Goal: Task Accomplishment & Management: Use online tool/utility

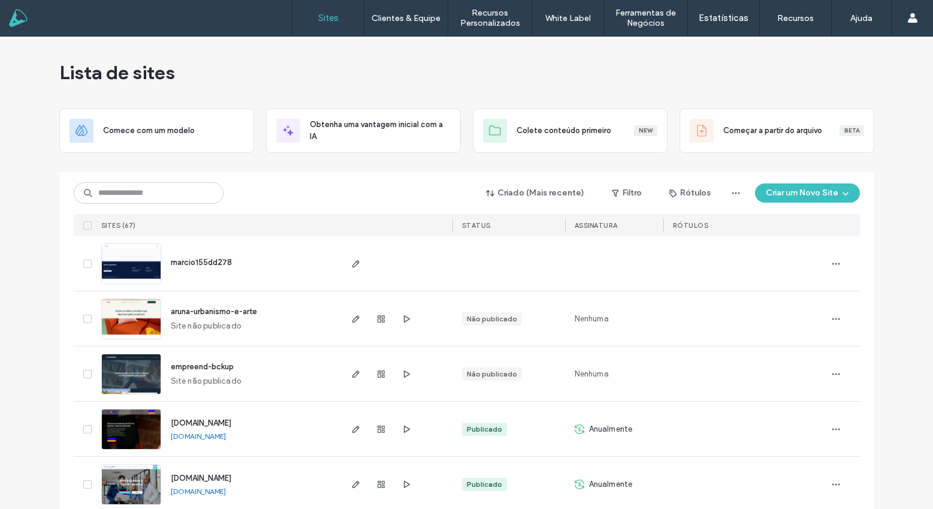
click at [208, 261] on span "marcio155dd278" at bounding box center [201, 262] width 61 height 9
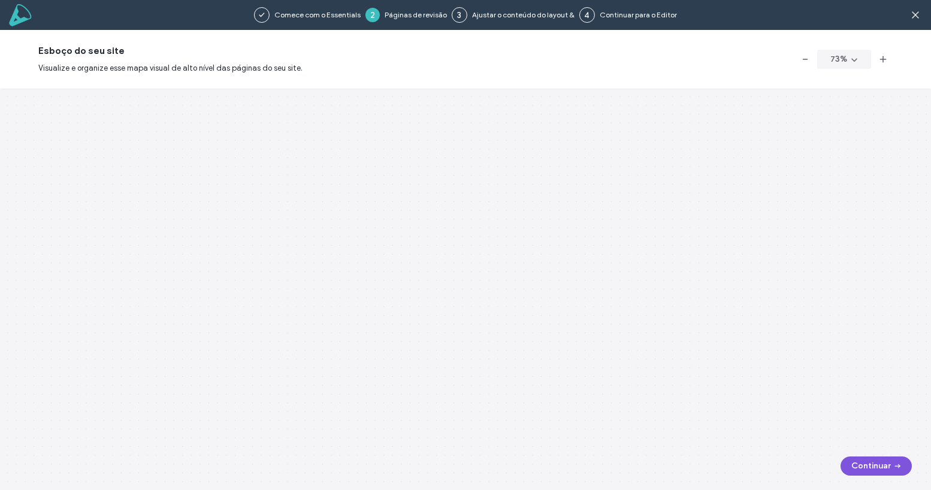
click at [889, 468] on button "Continuar" at bounding box center [875, 465] width 71 height 19
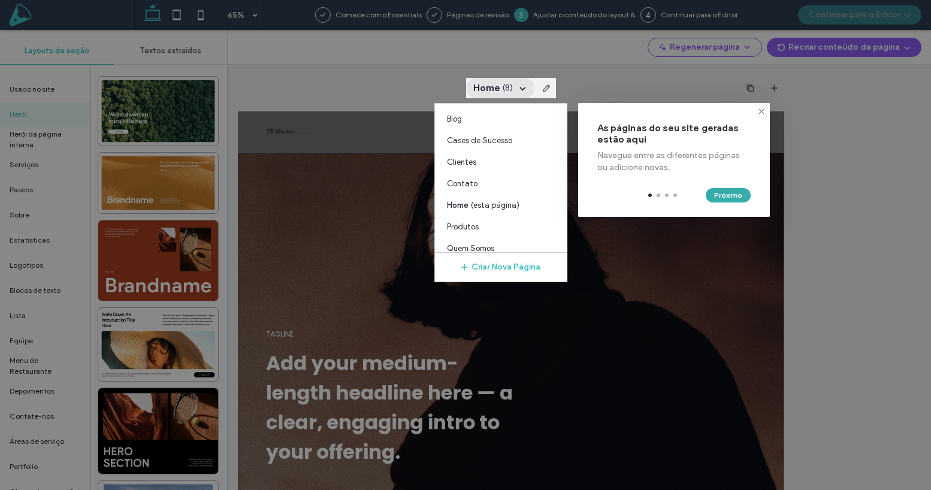
click at [731, 192] on button "Próximo" at bounding box center [728, 195] width 45 height 14
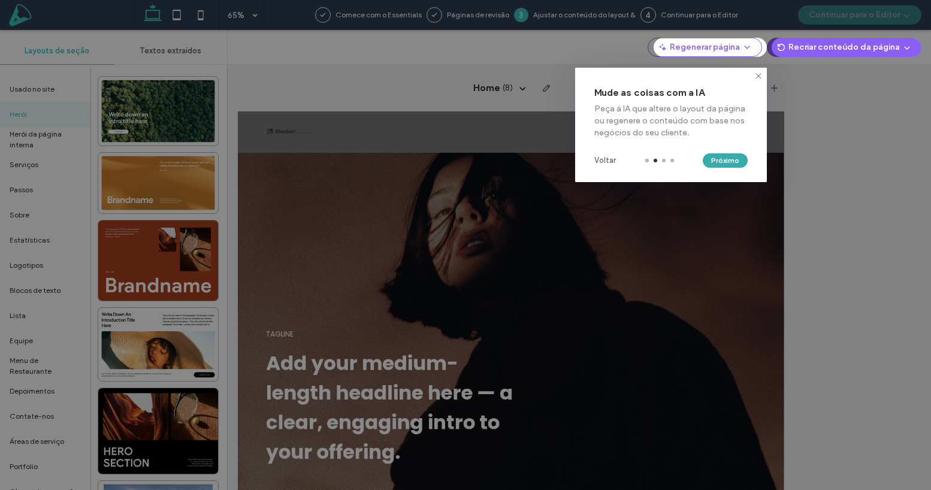
click at [733, 162] on button "Próximo" at bounding box center [725, 160] width 45 height 14
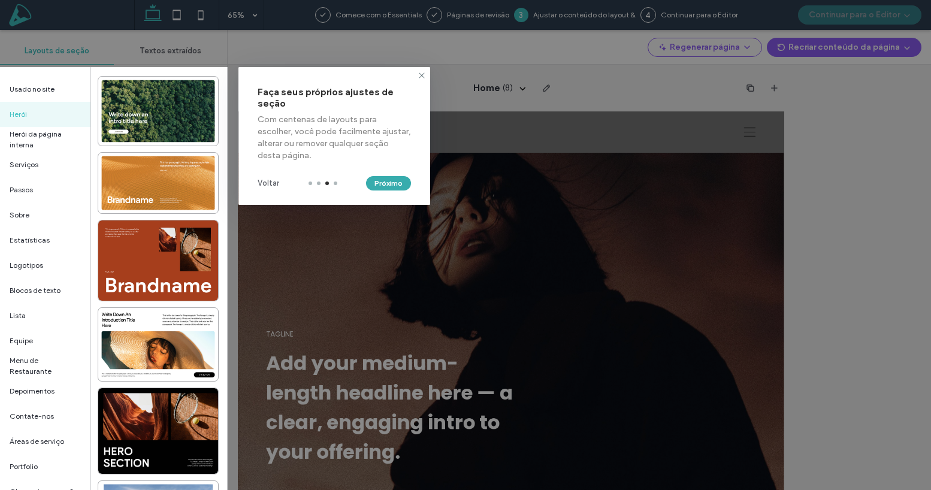
click at [397, 187] on button "Próximo" at bounding box center [388, 183] width 45 height 14
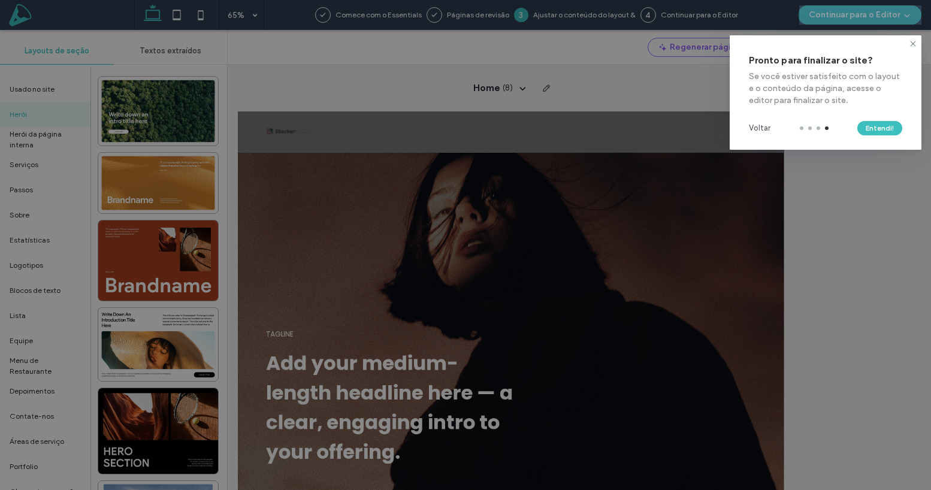
click at [872, 138] on div "Voltar Entendi!" at bounding box center [826, 128] width 192 height 43
drag, startPoint x: 884, startPoint y: 125, endPoint x: 861, endPoint y: 147, distance: 31.8
click at [883, 125] on button "Entendi!" at bounding box center [879, 128] width 45 height 14
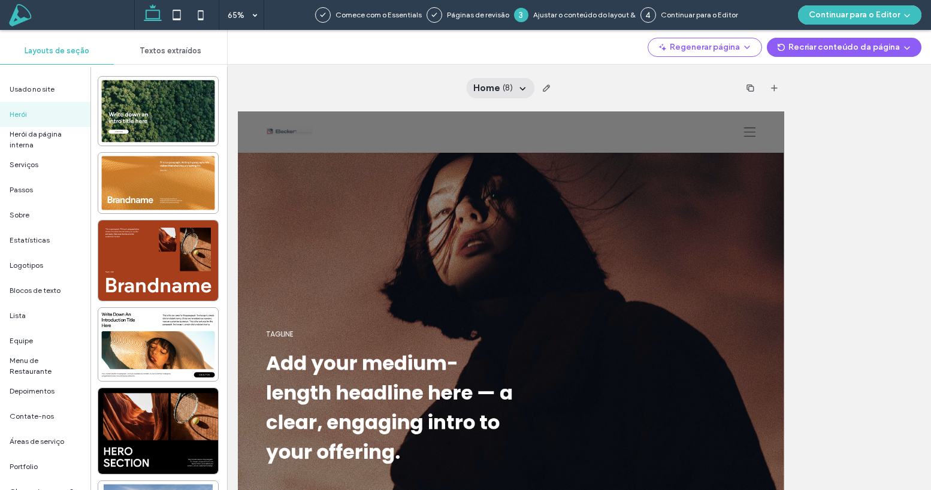
click at [507, 87] on span "( 8 )" at bounding box center [508, 88] width 10 height 12
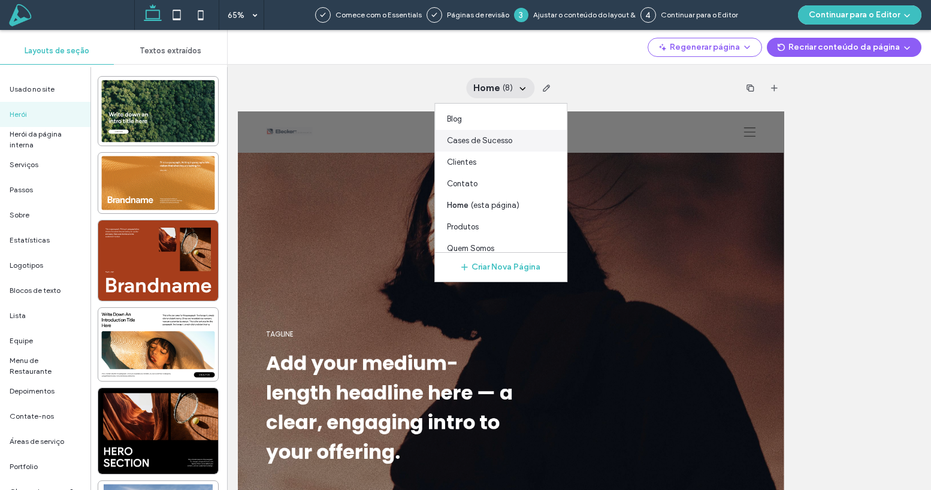
click at [490, 143] on span "Cases de Sucesso" at bounding box center [479, 141] width 65 height 12
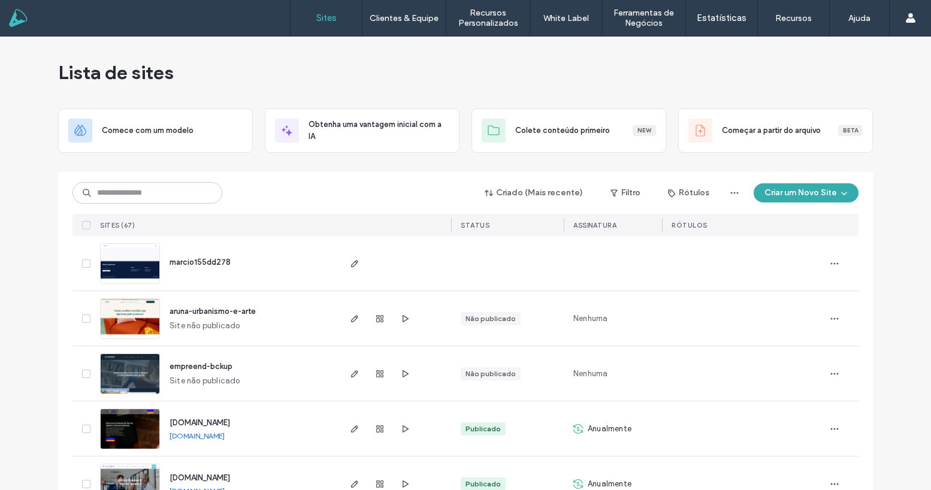
click at [823, 196] on button "Criar um Novo Site" at bounding box center [806, 192] width 105 height 19
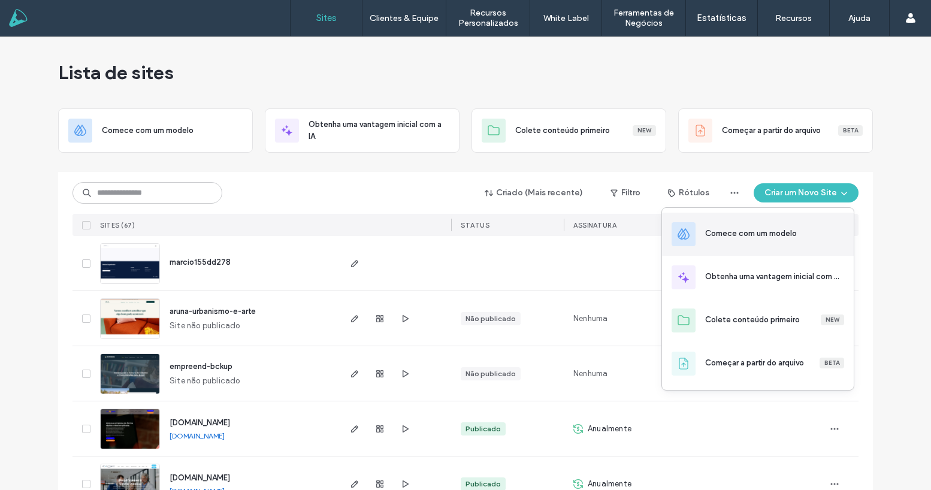
click at [781, 232] on div "Comece com um modelo" at bounding box center [751, 234] width 92 height 12
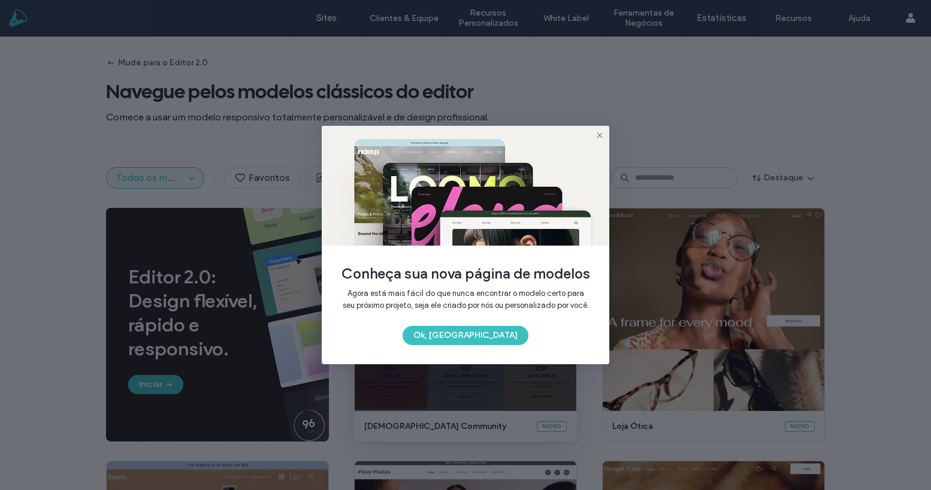
click at [479, 345] on button "Ok, Entendi" at bounding box center [466, 335] width 126 height 19
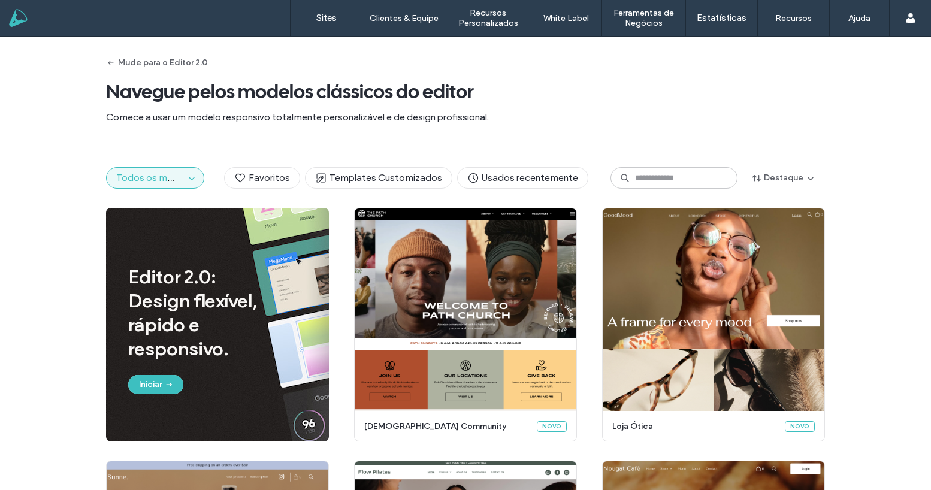
drag, startPoint x: 60, startPoint y: 196, endPoint x: 204, endPoint y: 146, distance: 153.1
click at [62, 196] on div "Todos os modelos Favoritos Templates Customizados Usados recentemente Destaque" at bounding box center [465, 178] width 931 height 60
click at [332, 23] on link "Sites" at bounding box center [326, 18] width 71 height 36
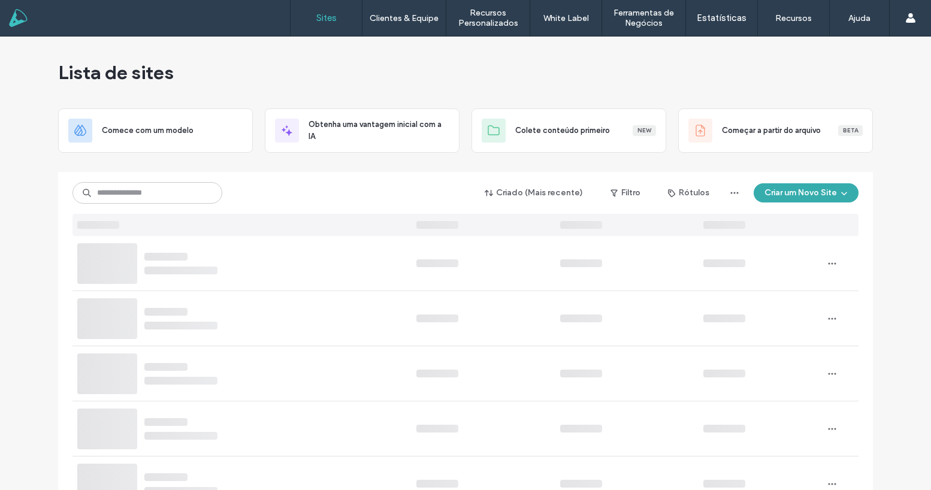
click at [805, 194] on button "Criar um Novo Site" at bounding box center [806, 192] width 105 height 19
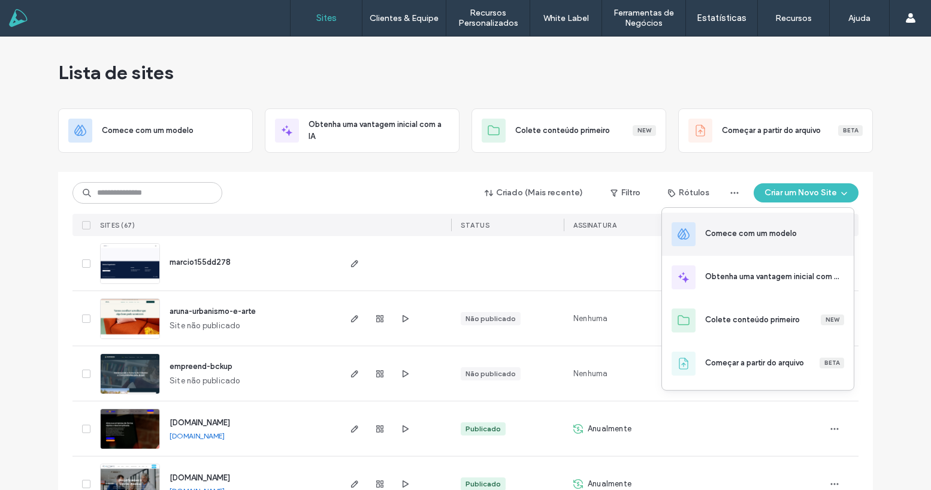
click at [781, 223] on div "Comece com um modelo" at bounding box center [758, 234] width 192 height 43
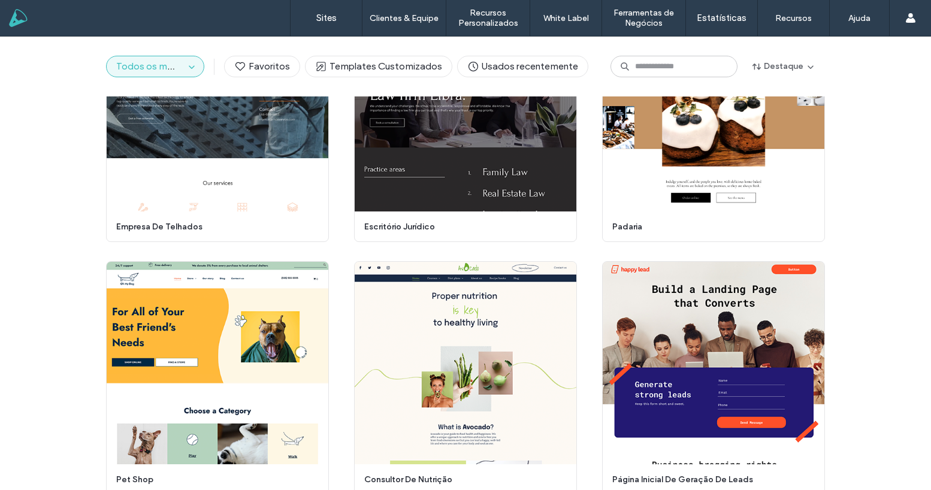
scroll to position [1964, 0]
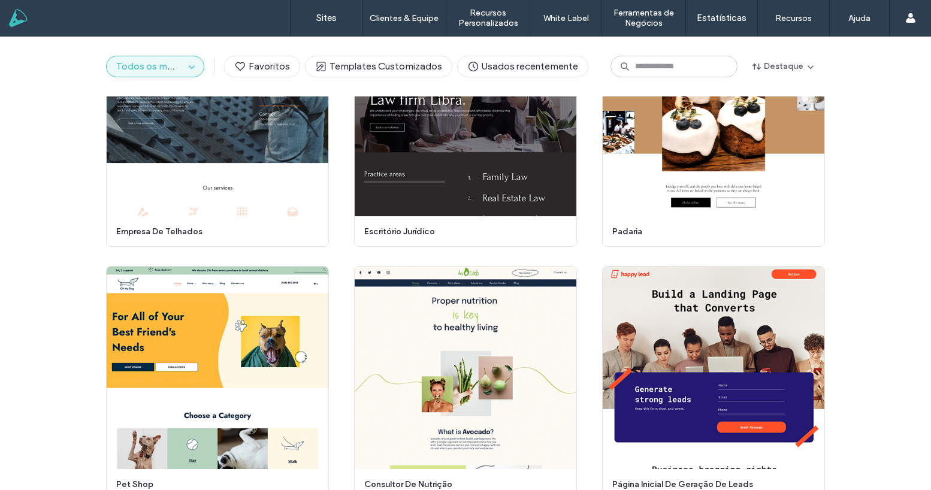
click at [175, 68] on span "Todos os modelos" at bounding box center [156, 66] width 81 height 11
click at [185, 67] on span "button" at bounding box center [192, 66] width 14 height 14
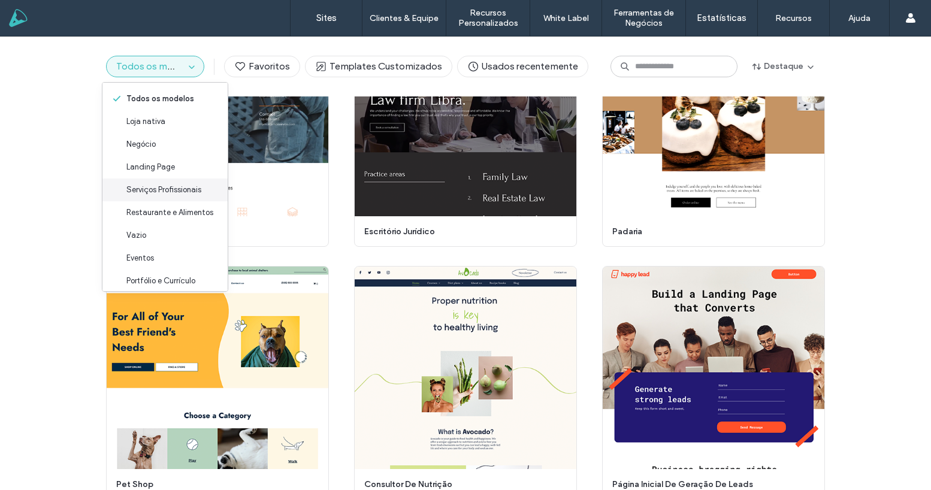
click at [152, 184] on span "Serviços Profissionais" at bounding box center [163, 190] width 75 height 12
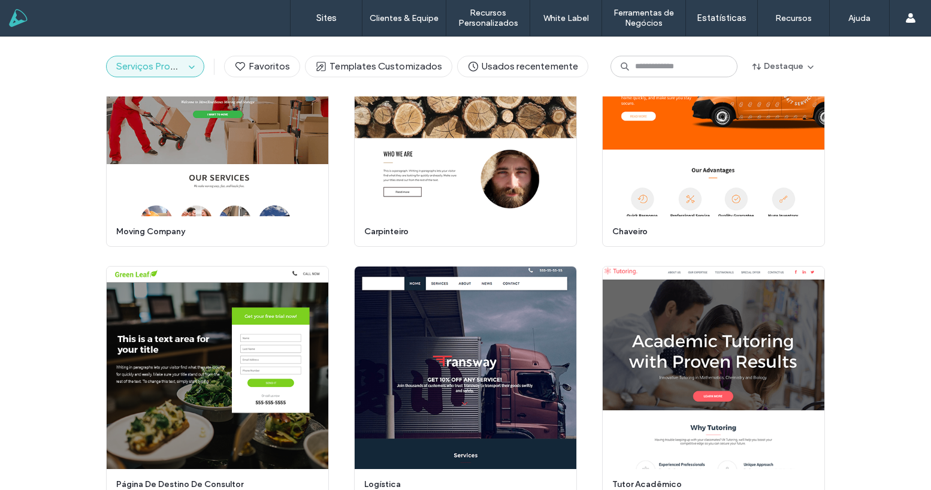
scroll to position [0, 0]
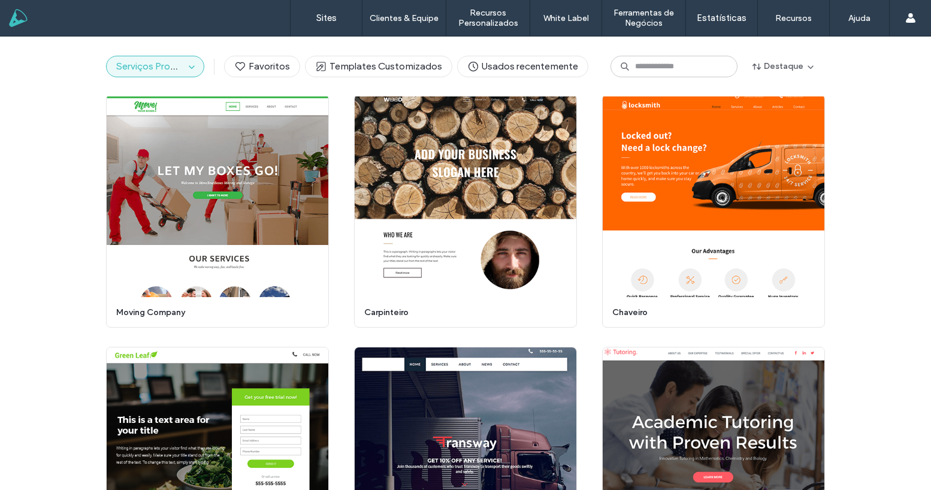
scroll to position [1872, 0]
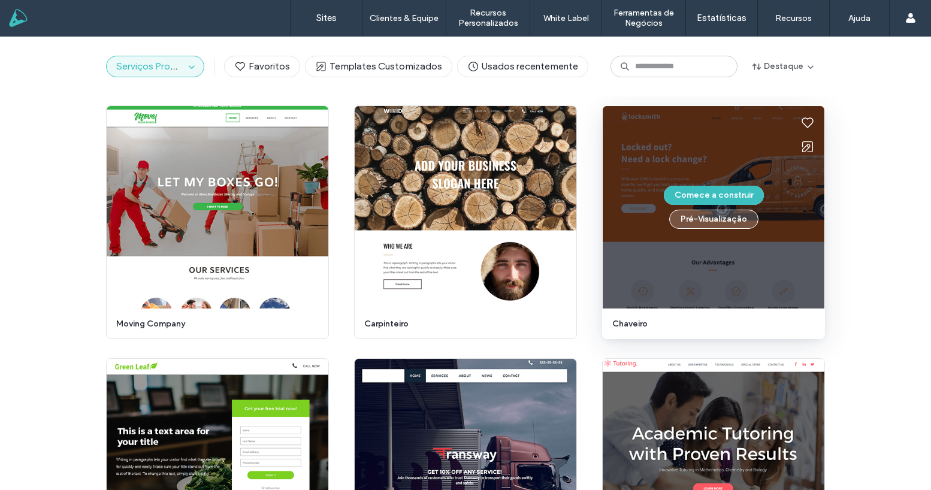
click at [719, 223] on button "Pré-Visualizaçāo" at bounding box center [713, 219] width 89 height 19
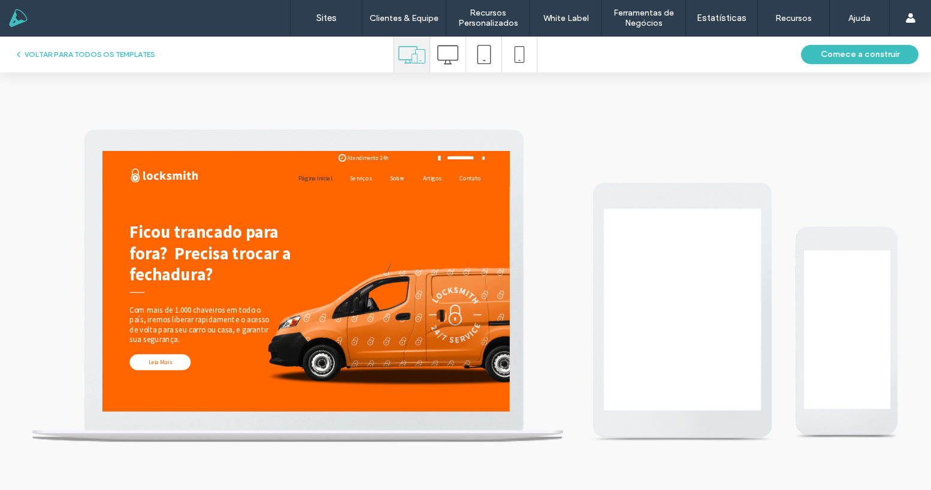
scroll to position [0, 0]
click at [449, 50] on icon at bounding box center [447, 54] width 21 height 21
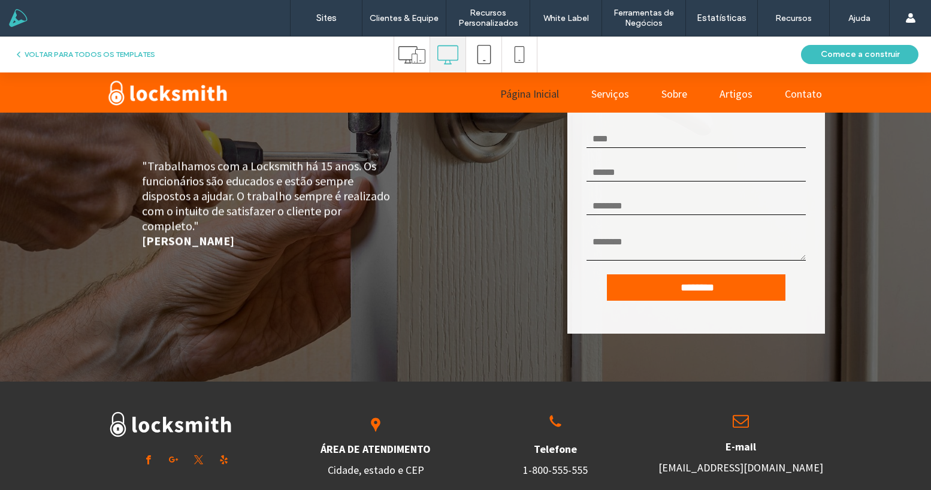
scroll to position [1882, 0]
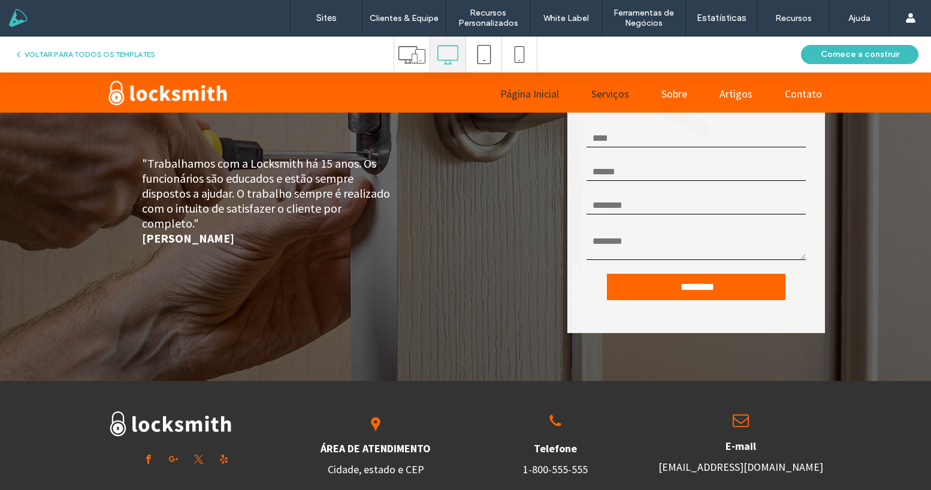
click at [612, 94] on span "Serviços" at bounding box center [610, 94] width 38 height 14
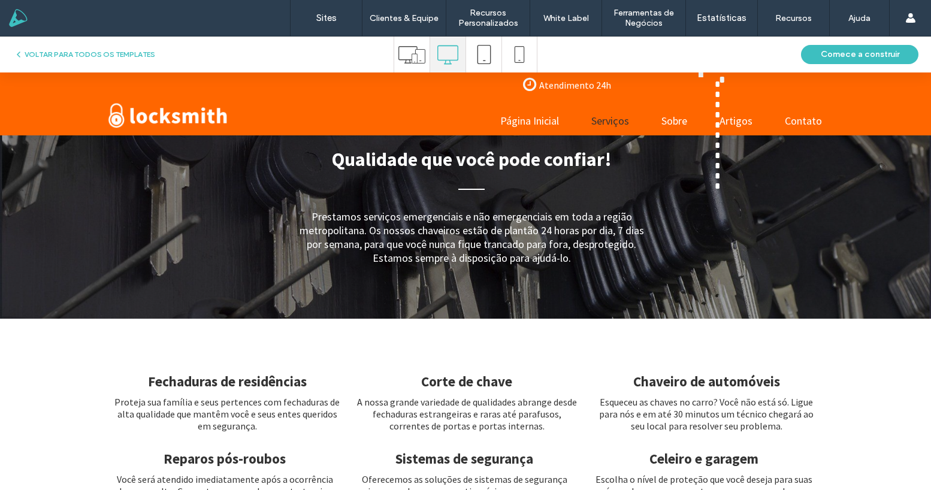
scroll to position [0, 0]
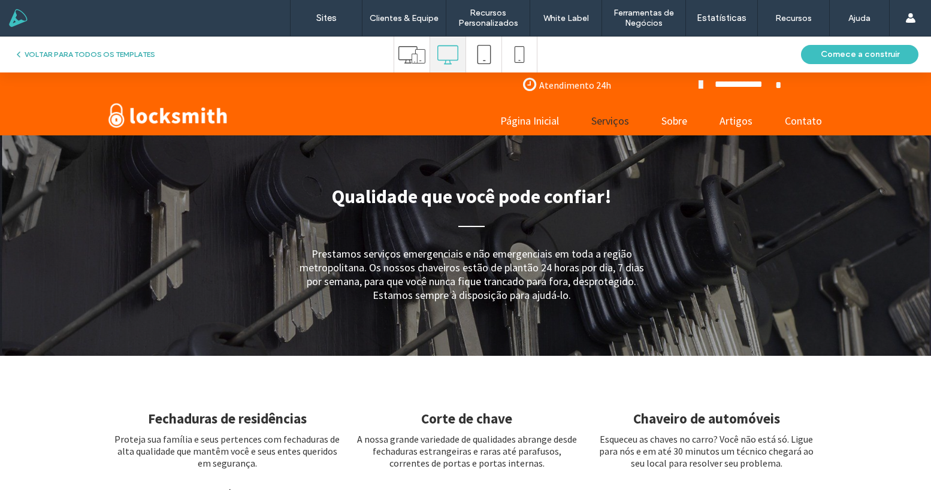
click at [110, 53] on button "VOLTAR PARA TODOS OS TEMPLATES" at bounding box center [84, 54] width 141 height 14
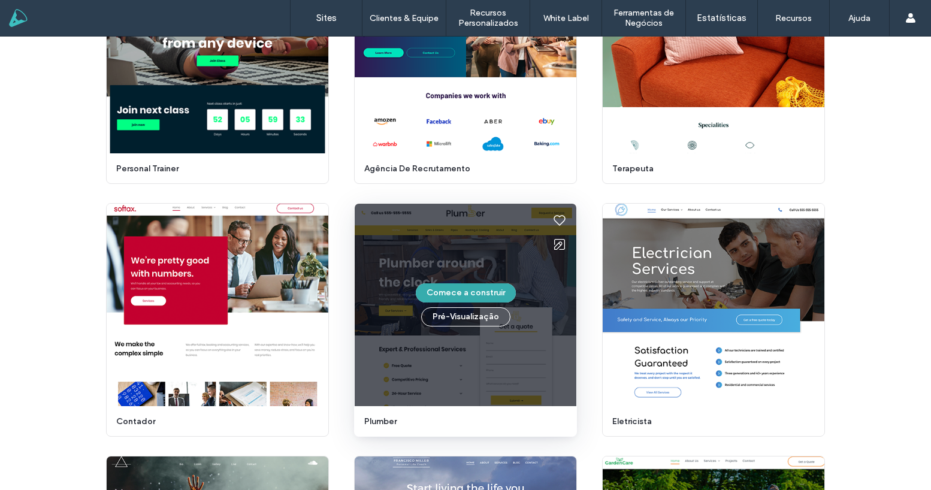
scroll to position [973, 0]
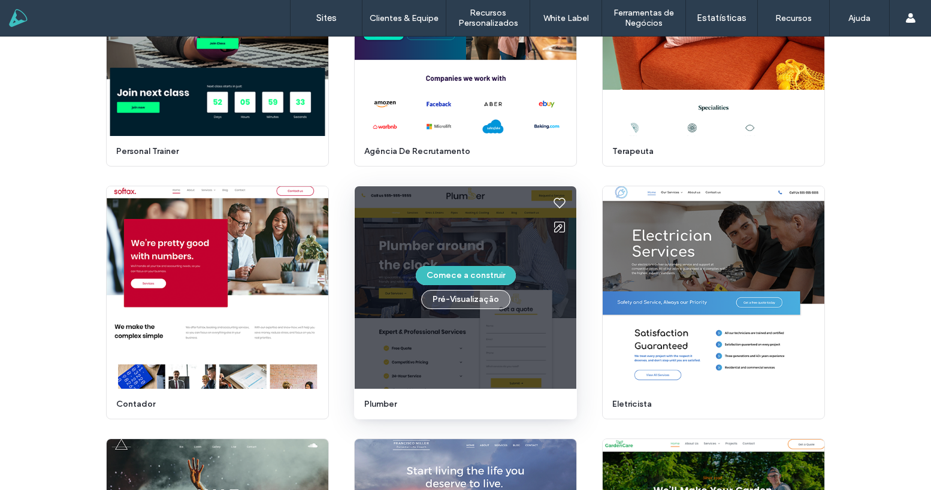
click at [467, 303] on button "Pré-Visualizaçāo" at bounding box center [465, 299] width 89 height 19
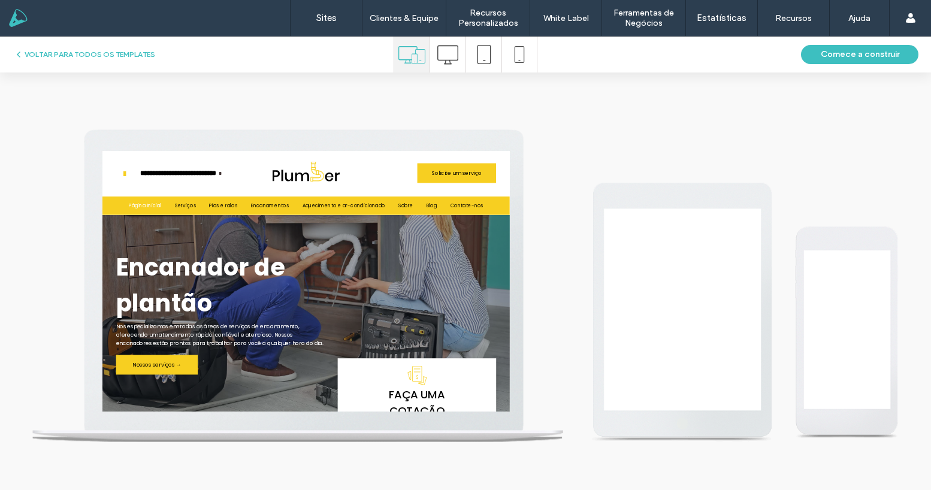
scroll to position [0, 0]
click at [458, 60] on div at bounding box center [447, 55] width 35 height 36
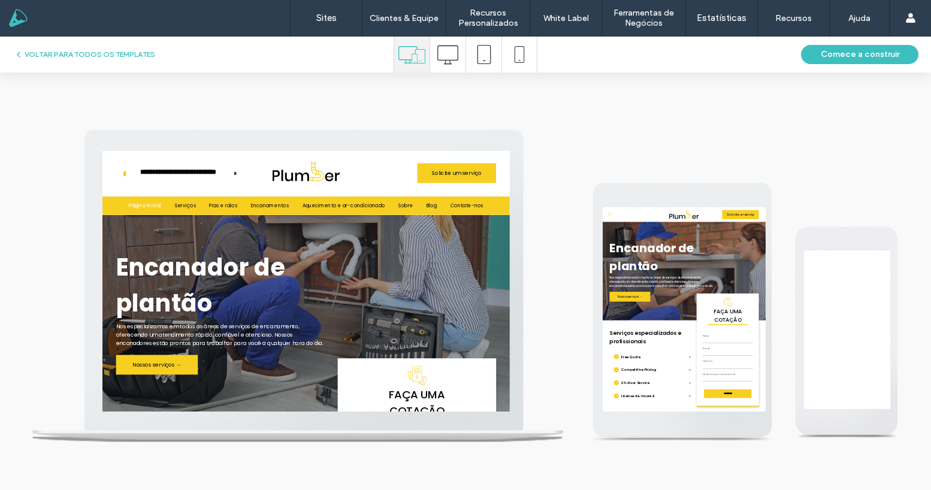
click at [448, 62] on icon at bounding box center [447, 54] width 21 height 21
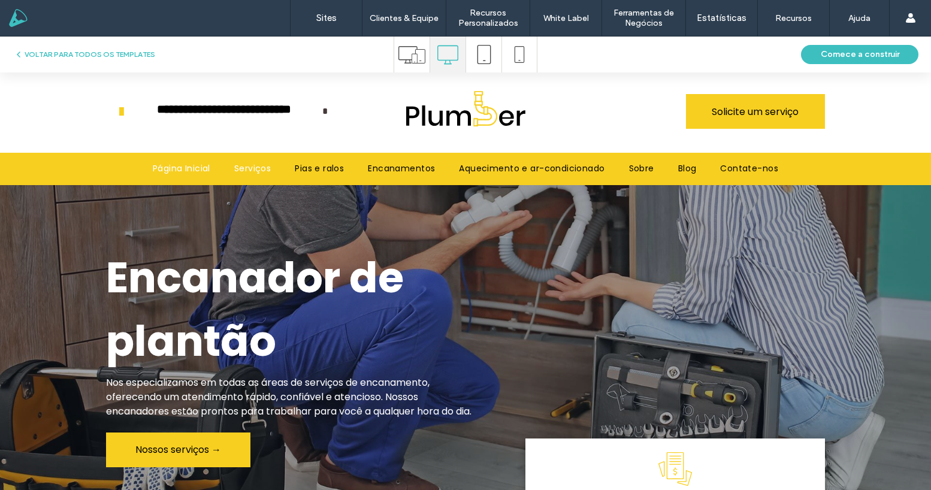
click at [257, 170] on span "Serviços" at bounding box center [252, 168] width 37 height 13
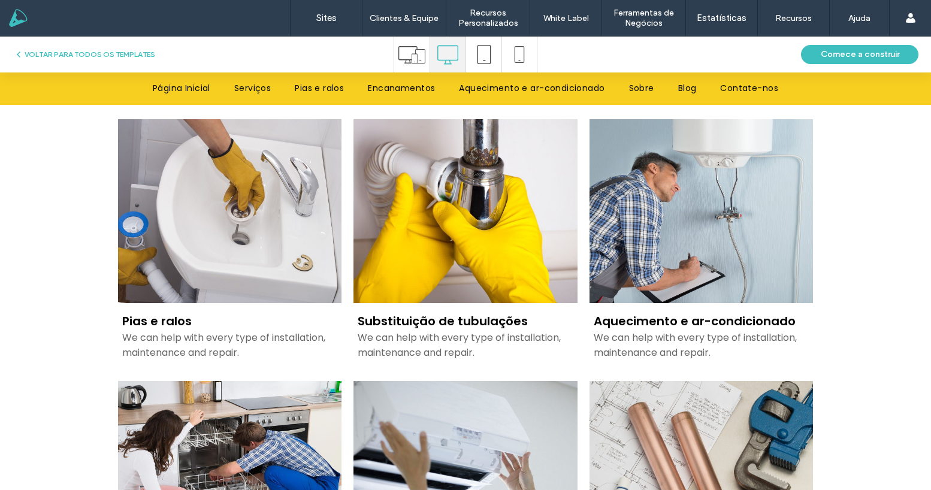
scroll to position [244, 0]
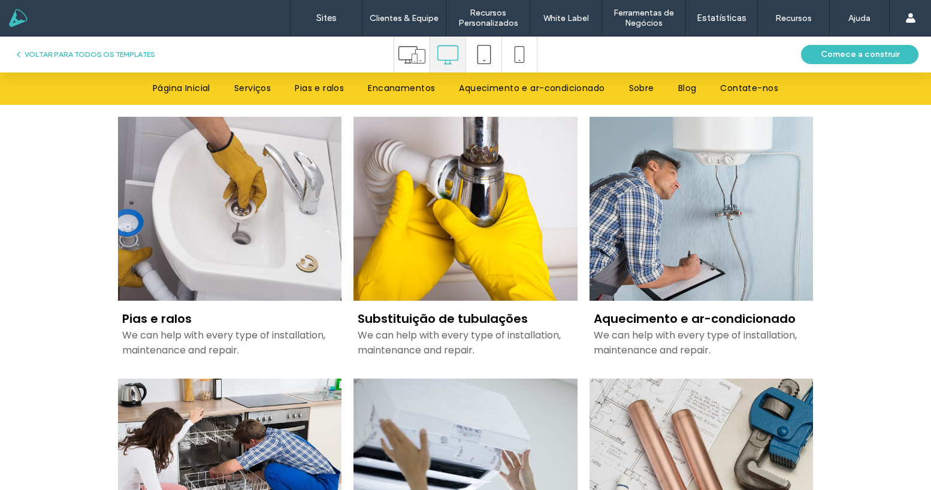
click at [212, 216] on link at bounding box center [229, 208] width 237 height 195
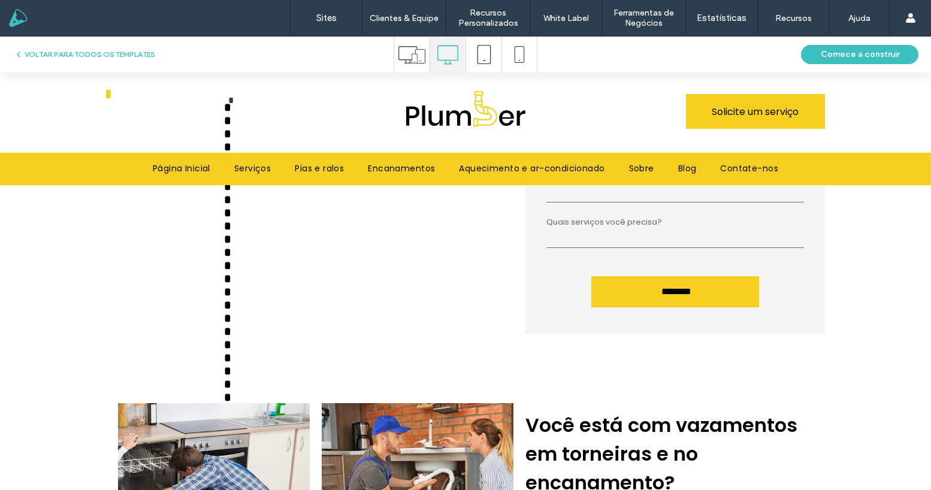
scroll to position [0, 0]
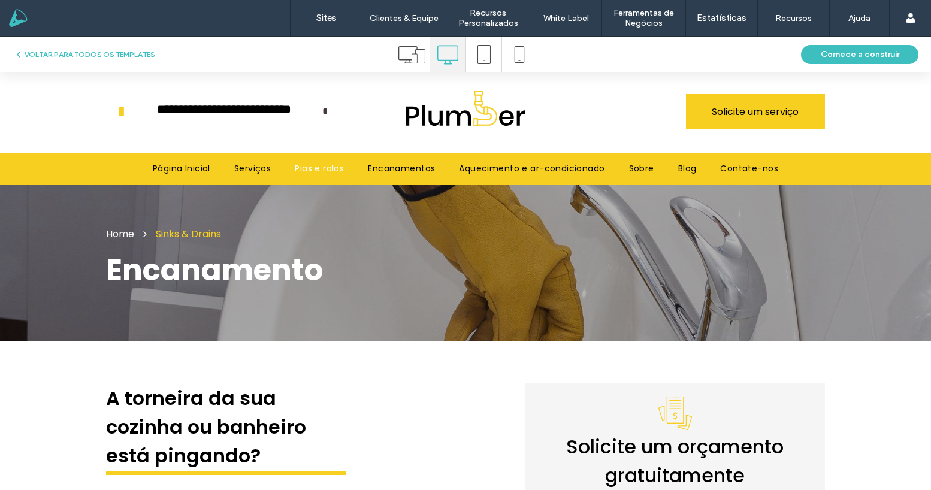
click at [466, 108] on img at bounding box center [465, 108] width 119 height 35
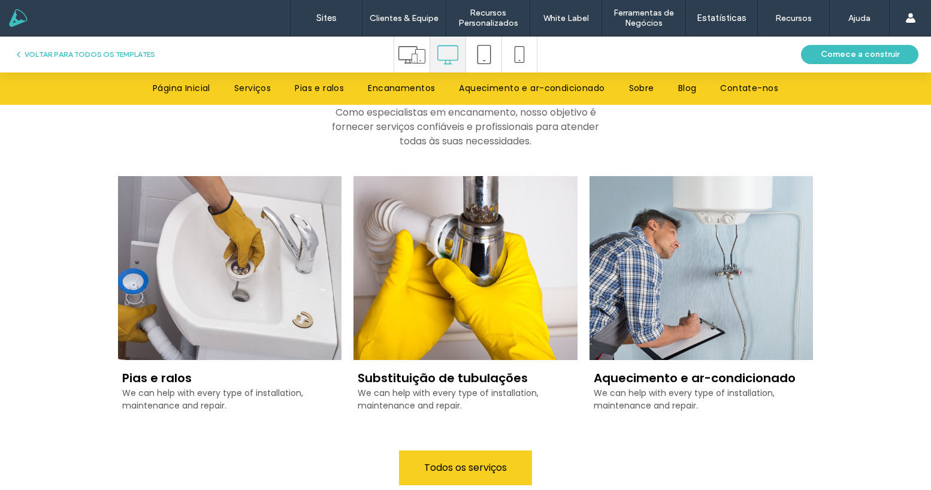
scroll to position [870, 0]
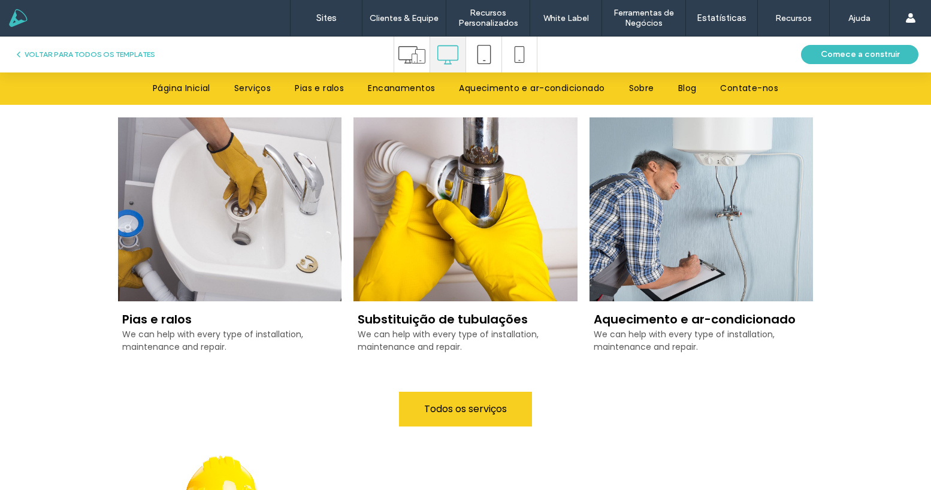
click at [280, 250] on link at bounding box center [229, 209] width 237 height 195
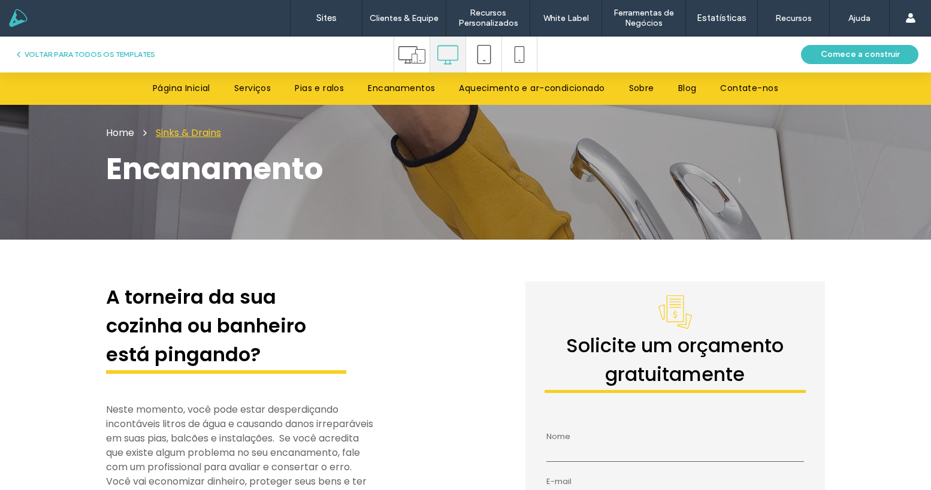
scroll to position [0, 0]
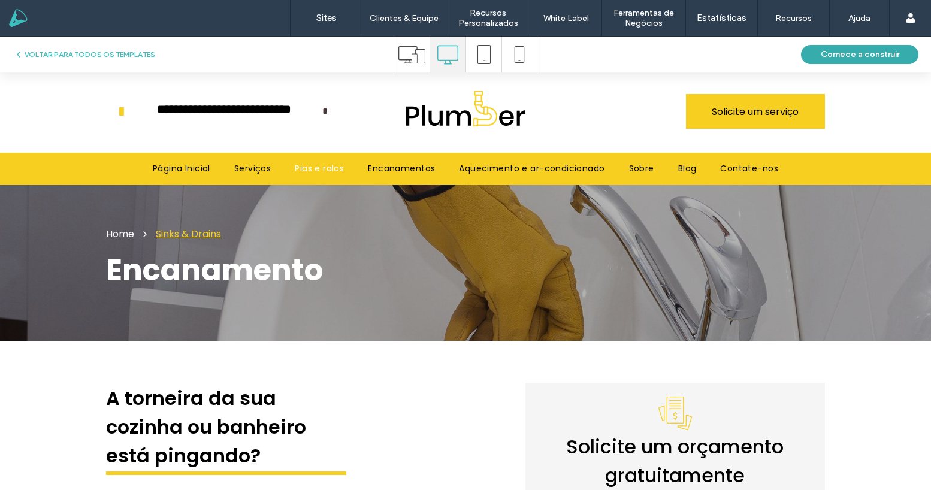
click at [860, 56] on button "Comece a construir" at bounding box center [859, 54] width 117 height 19
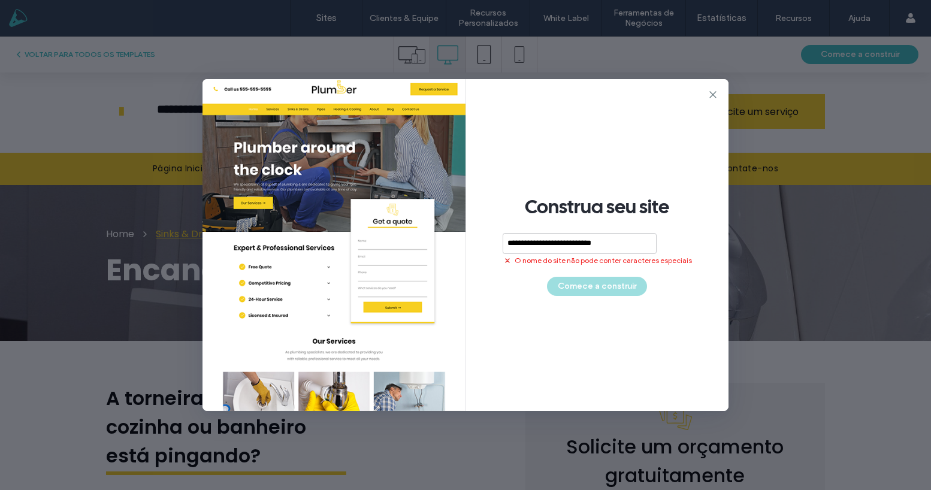
click at [582, 280] on div "**********" at bounding box center [597, 245] width 263 height 332
click at [606, 243] on input "**********" at bounding box center [580, 243] width 154 height 21
drag, startPoint x: 625, startPoint y: 241, endPoint x: 480, endPoint y: 238, distance: 145.6
click at [479, 238] on div "**********" at bounding box center [597, 245] width 263 height 332
click at [625, 291] on div "**********" at bounding box center [597, 245] width 263 height 332
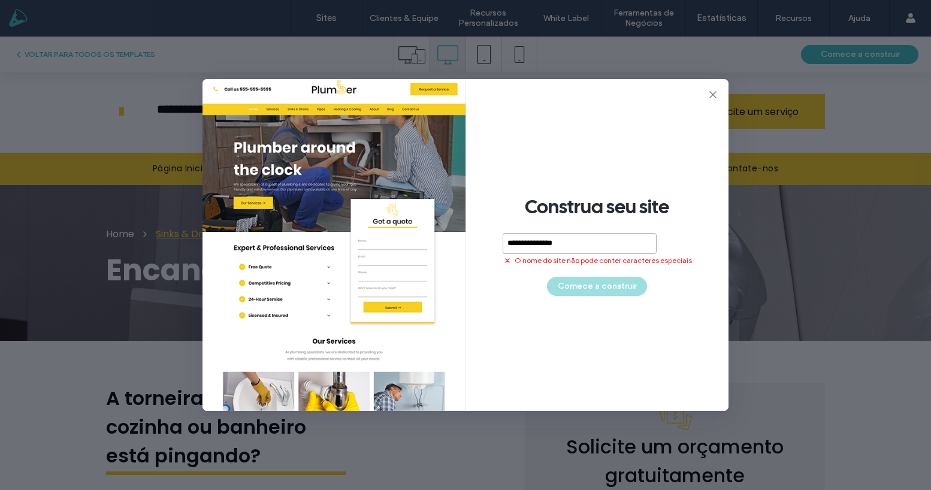
click at [525, 243] on input "**********" at bounding box center [580, 243] width 154 height 21
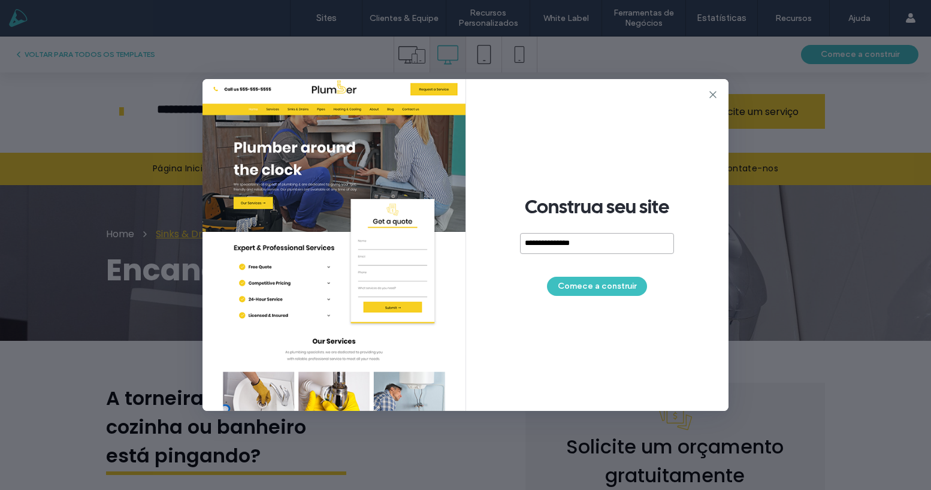
click at [590, 241] on input "**********" at bounding box center [597, 243] width 154 height 21
type input "**********"
click at [609, 288] on button "Comece a construir" at bounding box center [597, 286] width 100 height 19
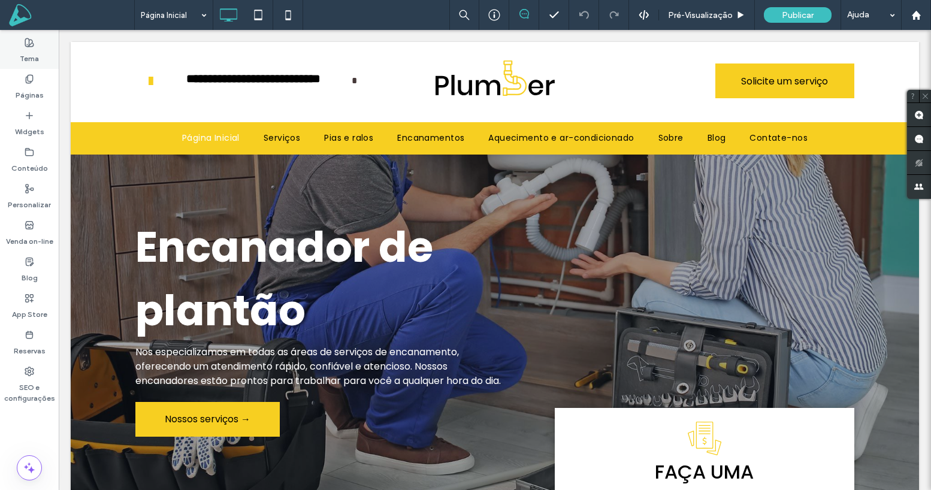
click at [49, 43] on div "Tema" at bounding box center [29, 50] width 59 height 37
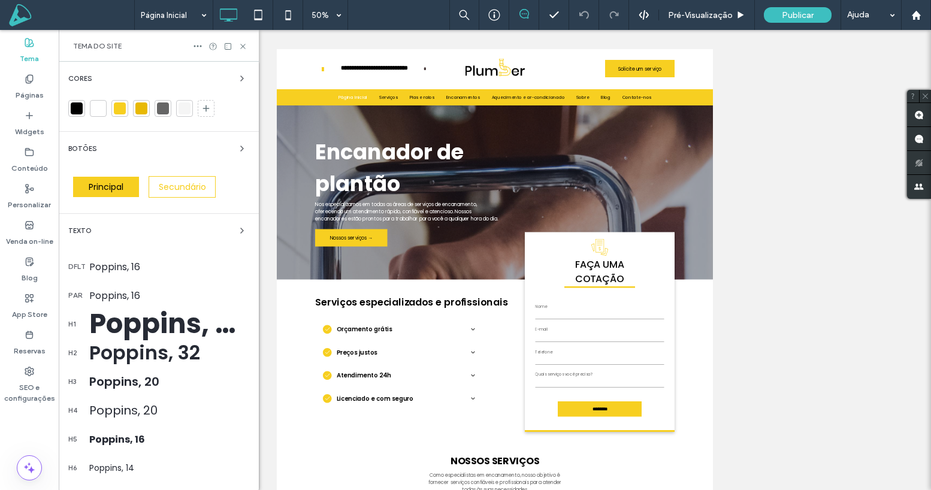
click at [123, 109] on div at bounding box center [120, 108] width 12 height 12
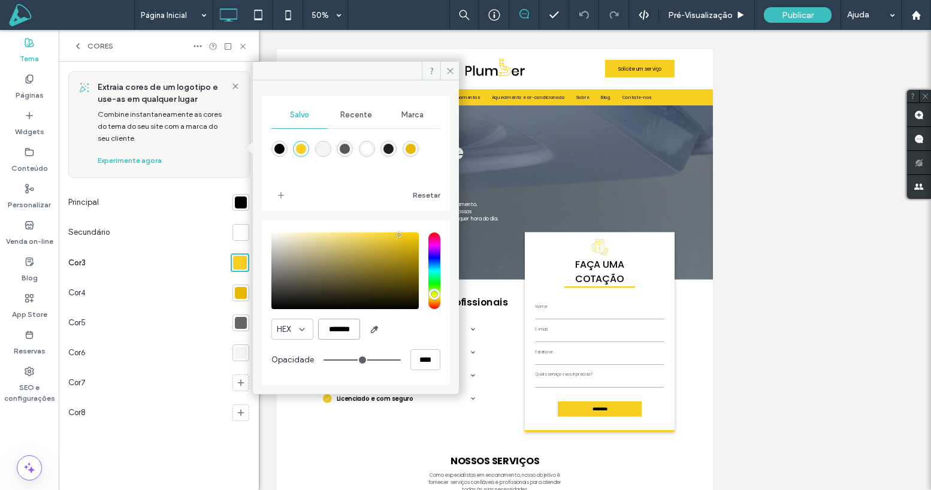
click at [353, 326] on input "*******" at bounding box center [339, 329] width 42 height 21
paste input "color picker textbox"
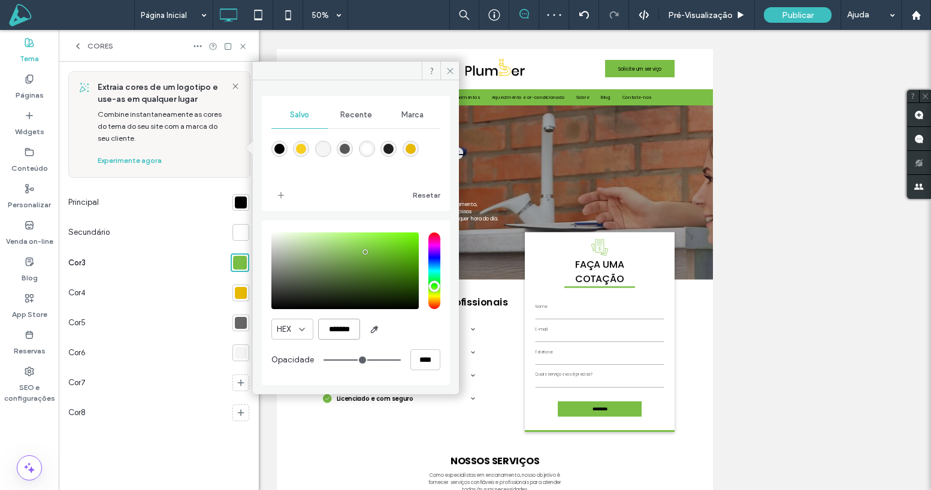
type input "*******"
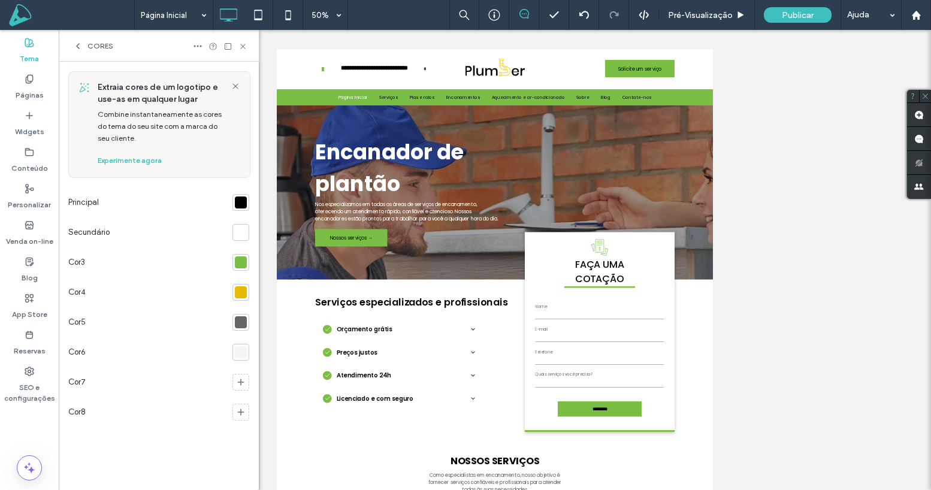
click at [238, 291] on div at bounding box center [241, 292] width 12 height 12
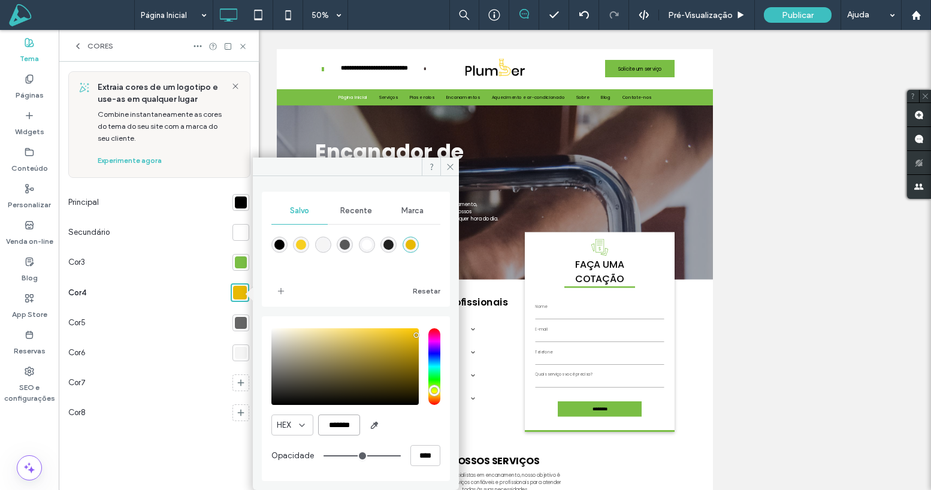
click at [341, 427] on input "*******" at bounding box center [339, 425] width 42 height 21
paste input "color picker textbox"
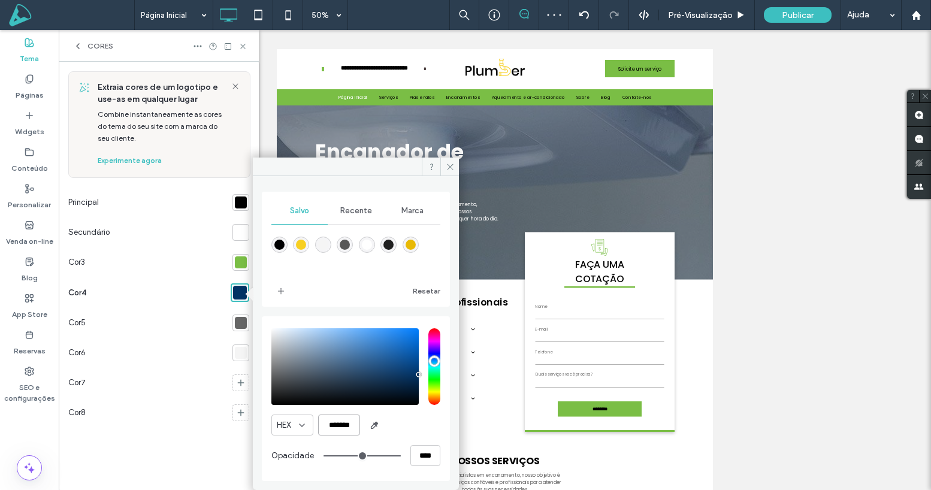
type input "*******"
click at [413, 302] on div "Salvo Recente Marca Resetar" at bounding box center [356, 249] width 188 height 115
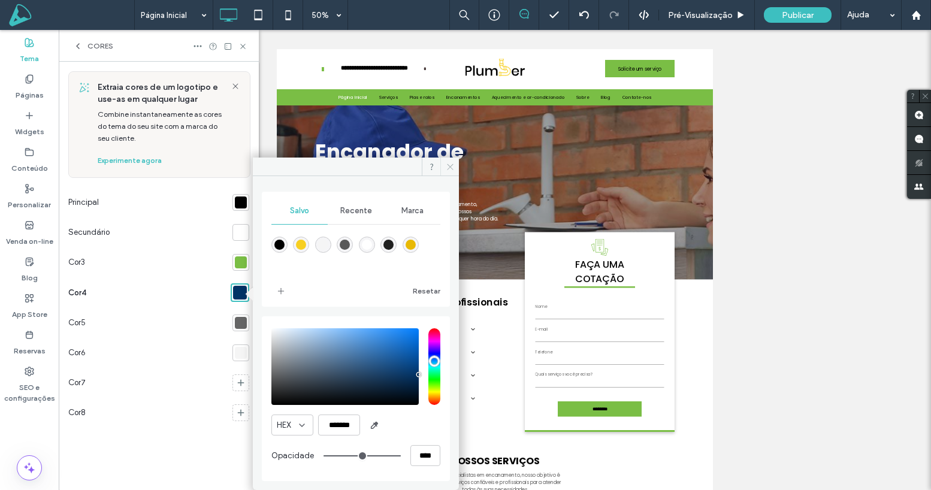
click at [454, 164] on span at bounding box center [449, 167] width 19 height 18
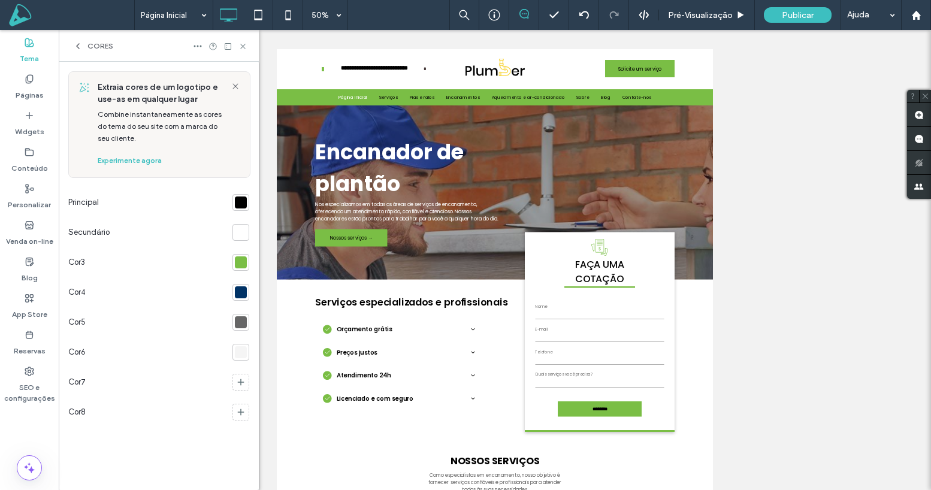
click at [244, 202] on div at bounding box center [241, 202] width 12 height 12
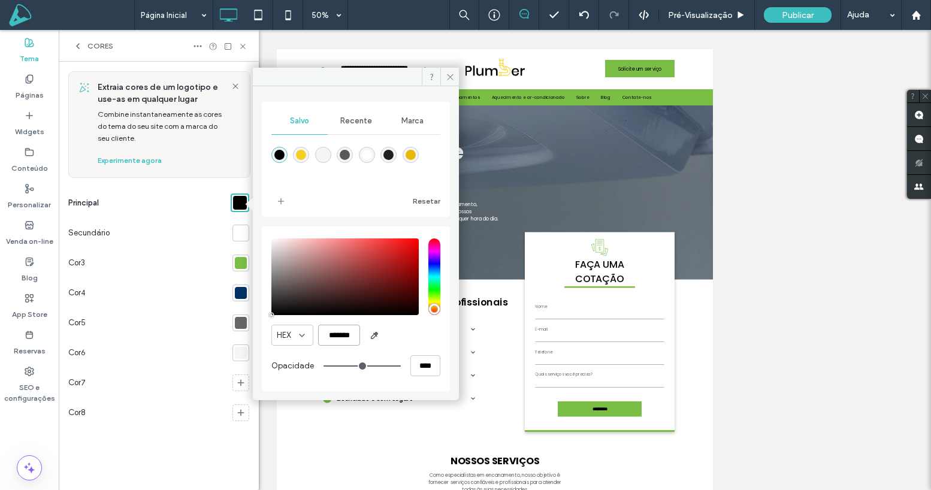
click at [328, 333] on input "*******" at bounding box center [339, 335] width 42 height 21
paste input "color picker textbox"
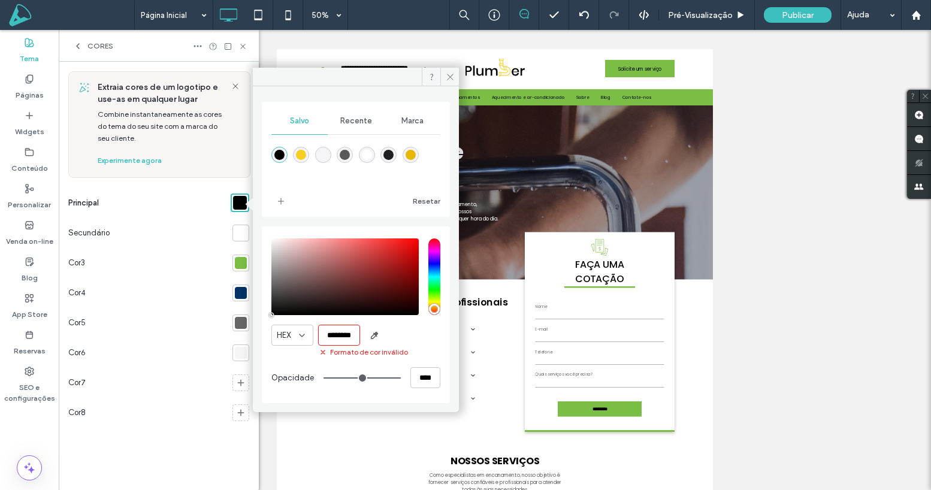
paste input "******"
paste input "color picker textbox"
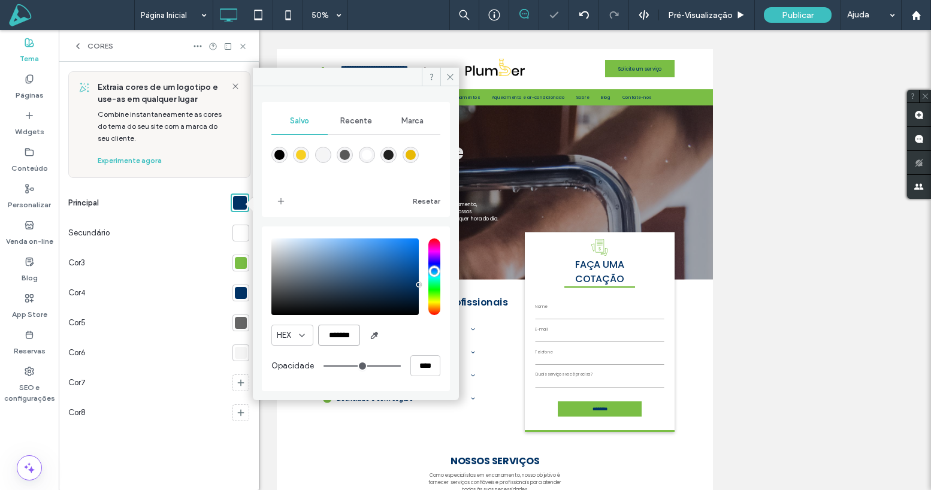
type input "*******"
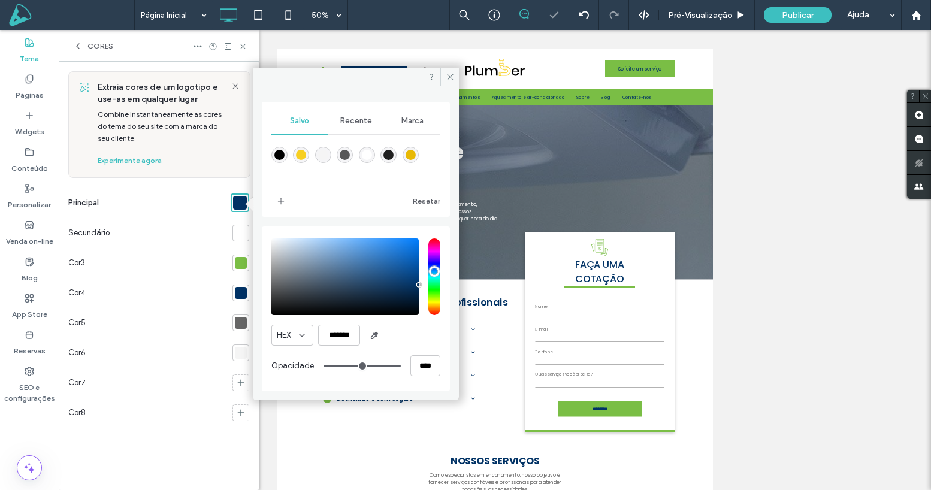
click at [351, 198] on div at bounding box center [311, 201] width 80 height 19
click at [449, 74] on icon at bounding box center [450, 76] width 9 height 9
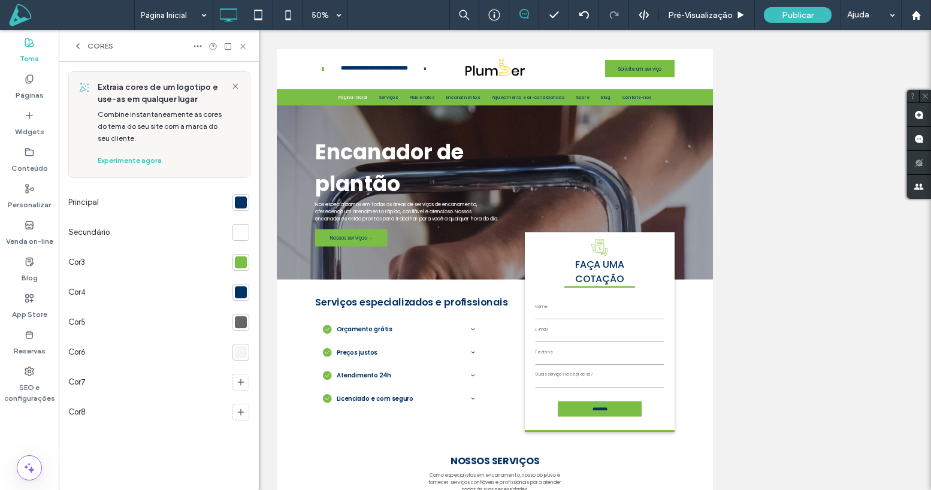
click at [241, 204] on div at bounding box center [241, 202] width 12 height 12
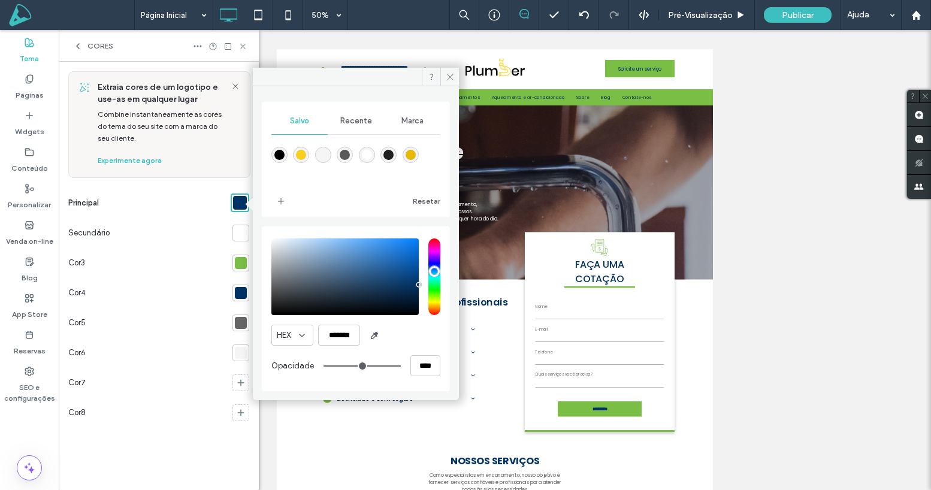
type input "*******"
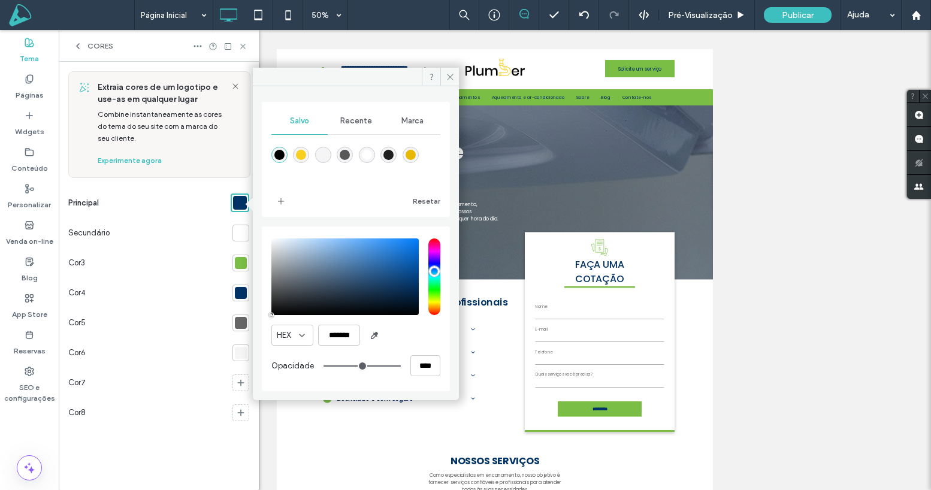
drag, startPoint x: 258, startPoint y: 304, endPoint x: 167, endPoint y: 372, distance: 113.3
click at [167, 373] on div "Salvo Recente Marca Resetar HEX ******* Opacidade **** Extraia cores de um logo…" at bounding box center [159, 276] width 200 height 428
click at [452, 77] on icon at bounding box center [450, 76] width 9 height 9
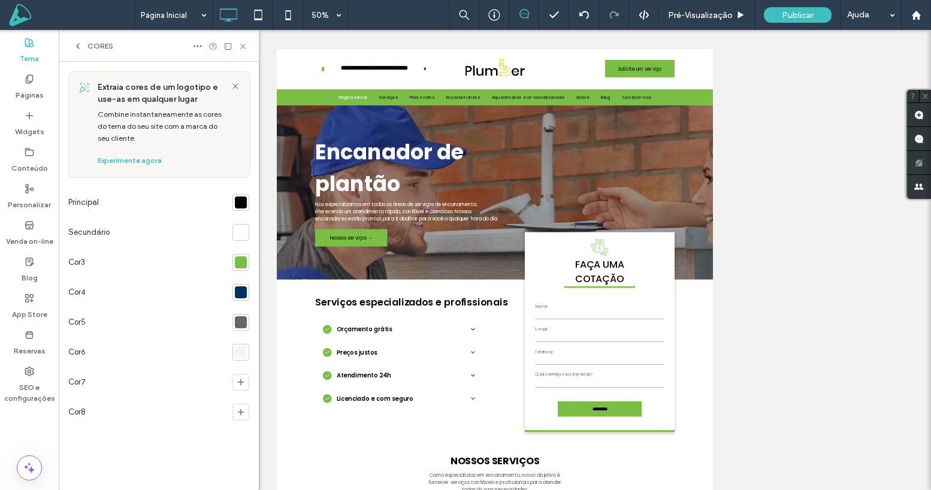
click at [246, 233] on div at bounding box center [241, 232] width 12 height 12
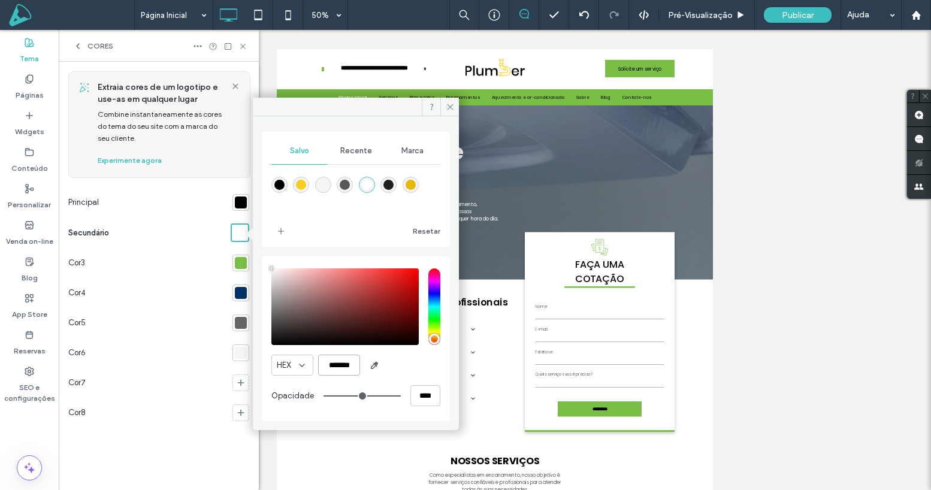
drag, startPoint x: 332, startPoint y: 365, endPoint x: 341, endPoint y: 366, distance: 9.6
click at [332, 365] on input "*******" at bounding box center [339, 365] width 42 height 21
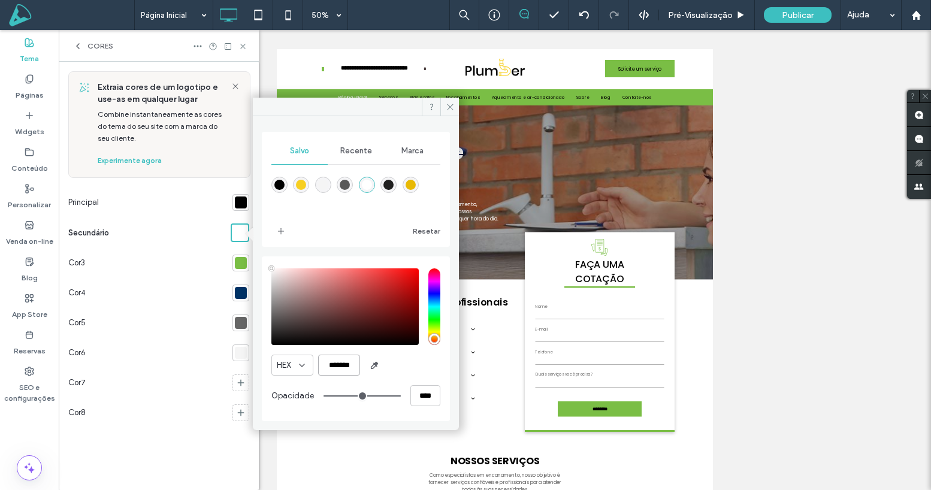
paste input "color picker textbox"
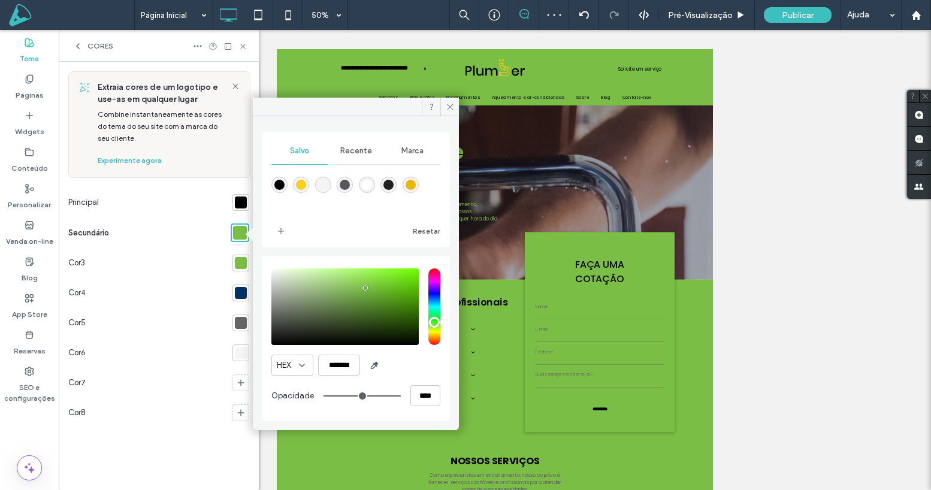
click at [366, 181] on div "rgba(255,255,255,1)" at bounding box center [367, 185] width 10 height 10
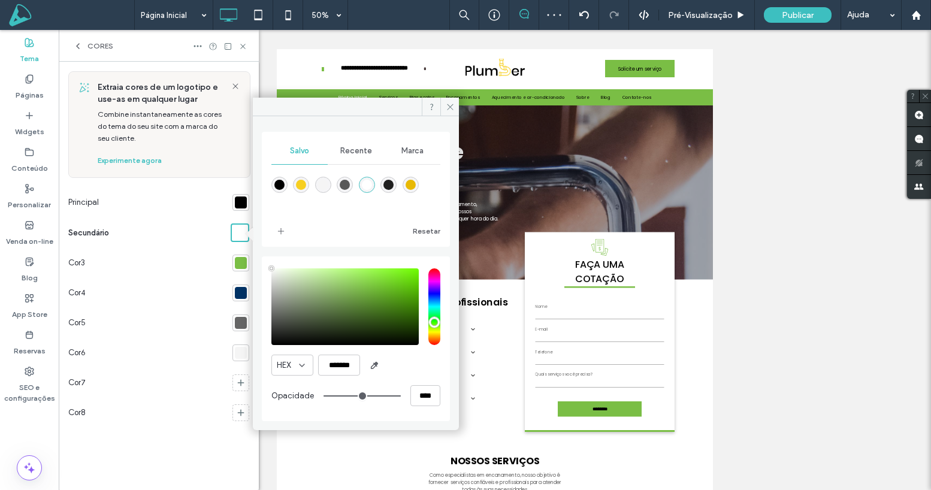
click at [323, 189] on div "rgba(245,245,245,1)" at bounding box center [323, 185] width 10 height 10
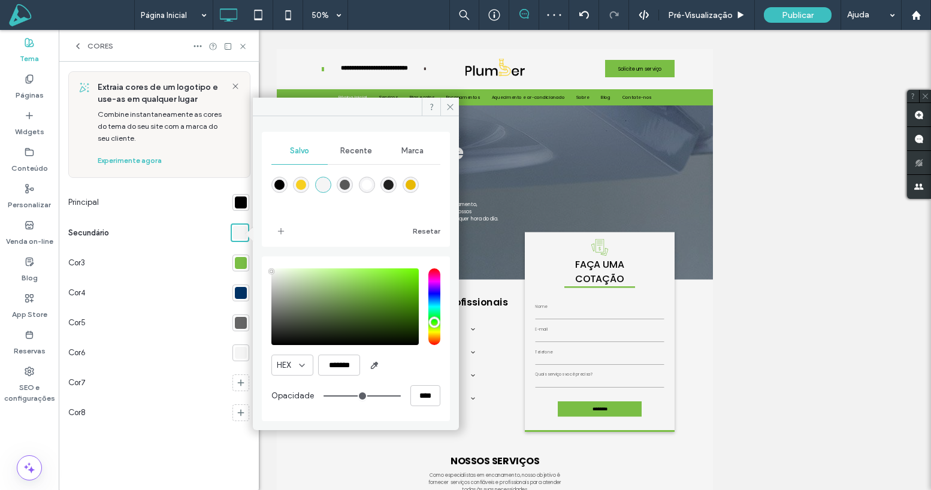
click at [375, 188] on div at bounding box center [355, 193] width 169 height 45
click at [368, 184] on div "rgba(255,255,255,1)" at bounding box center [367, 185] width 10 height 10
type input "*******"
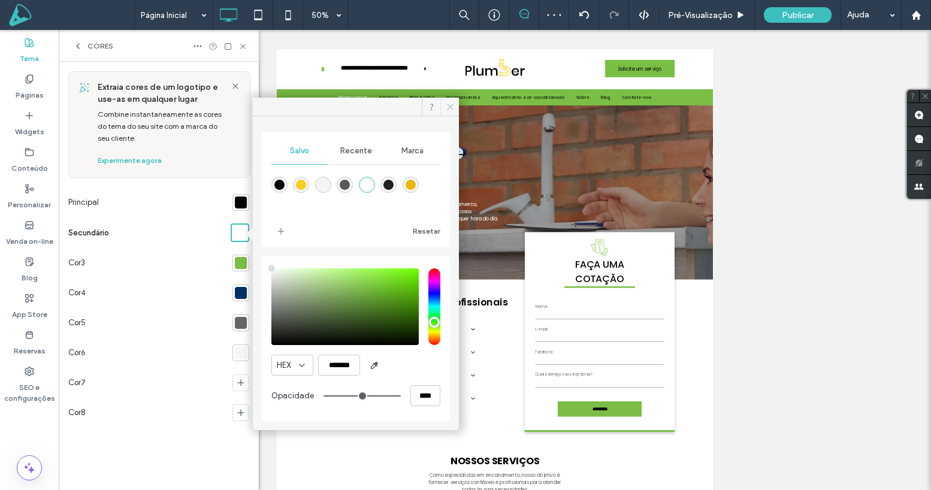
click at [449, 106] on icon at bounding box center [450, 106] width 9 height 9
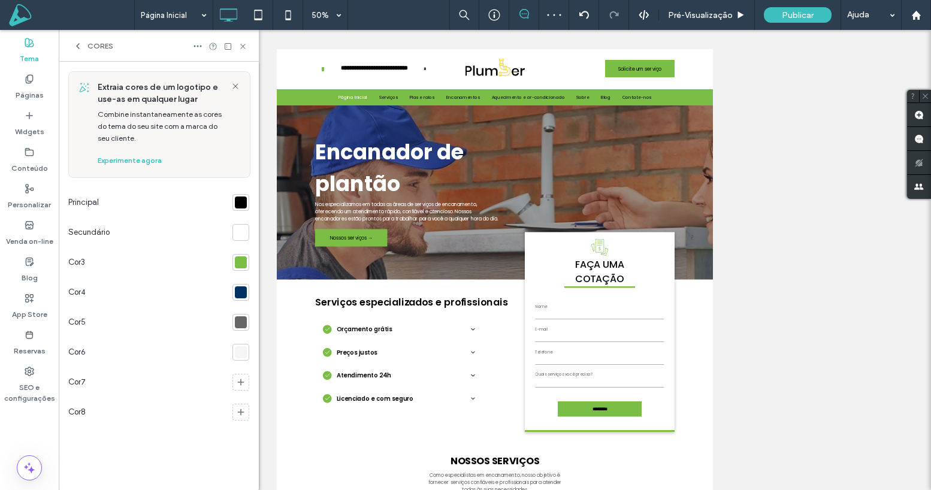
click at [244, 257] on div at bounding box center [241, 262] width 12 height 12
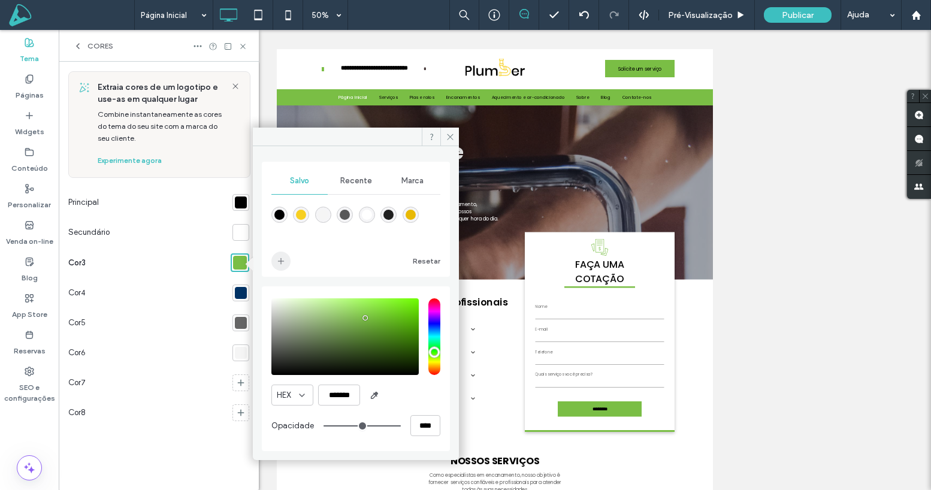
click at [276, 261] on icon "add color" at bounding box center [281, 261] width 10 height 10
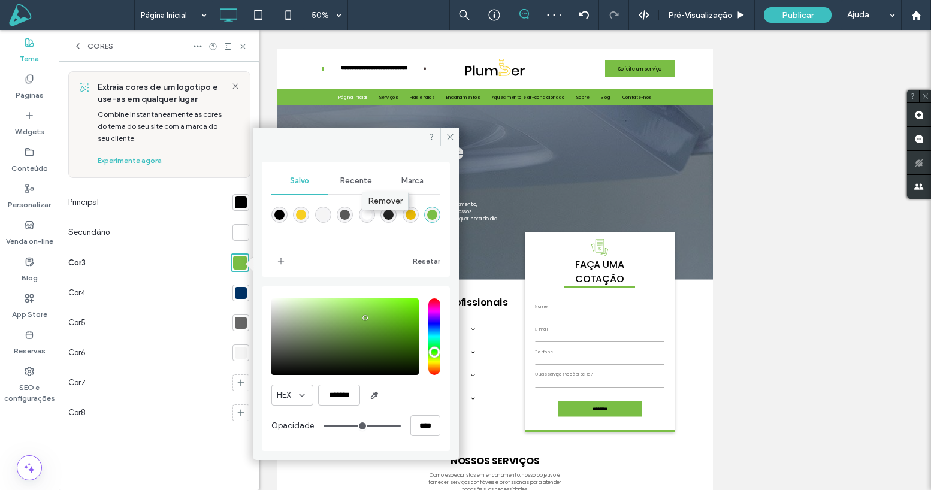
click at [395, 202] on span "Remover" at bounding box center [385, 201] width 35 height 10
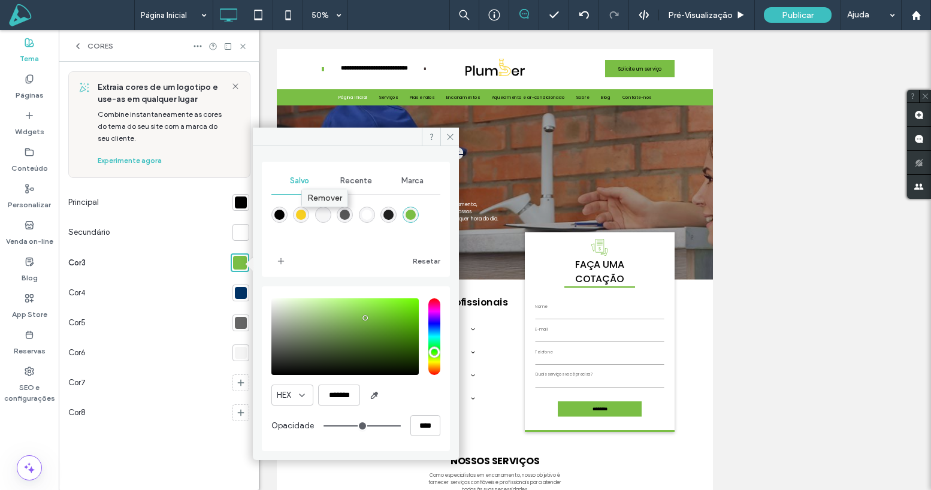
click at [322, 198] on span "Remover" at bounding box center [324, 198] width 35 height 10
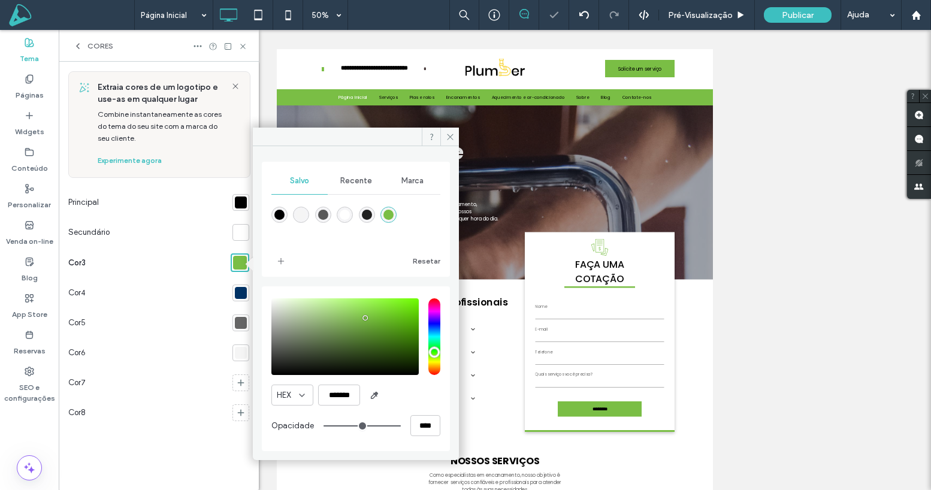
click at [211, 261] on div "Cor3" at bounding box center [147, 262] width 158 height 31
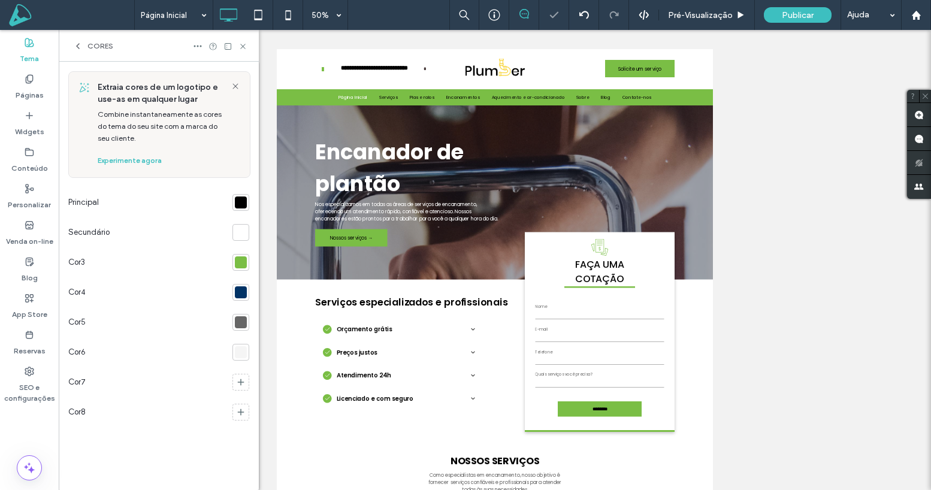
click at [243, 289] on div at bounding box center [241, 292] width 12 height 12
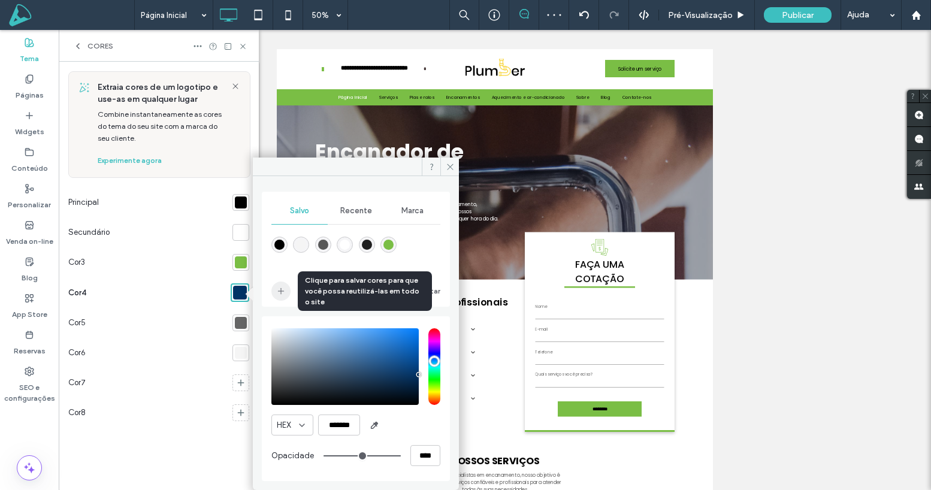
click at [282, 289] on icon "add color" at bounding box center [281, 291] width 10 height 10
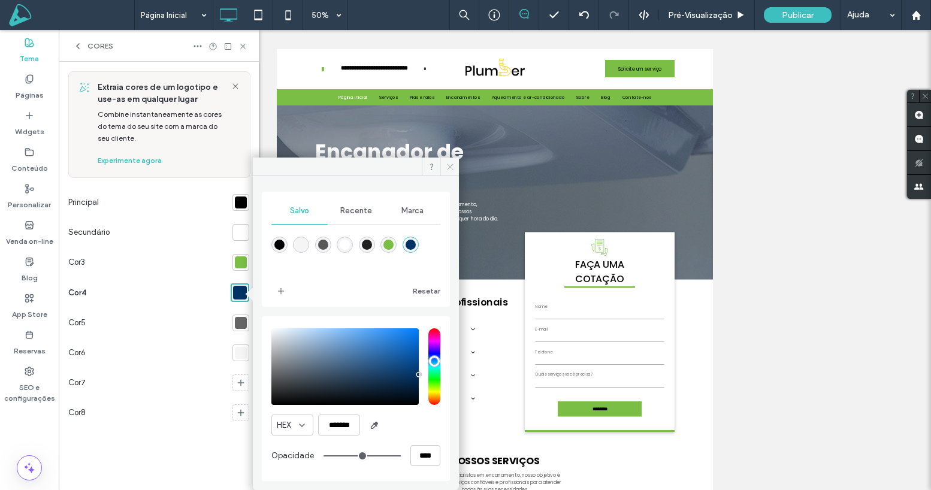
click at [449, 166] on icon at bounding box center [450, 166] width 9 height 9
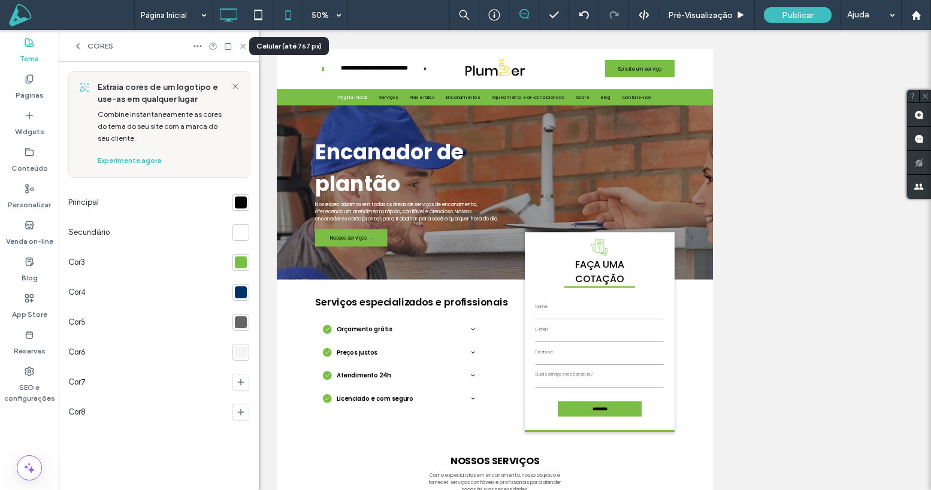
click at [294, 14] on icon at bounding box center [288, 15] width 24 height 24
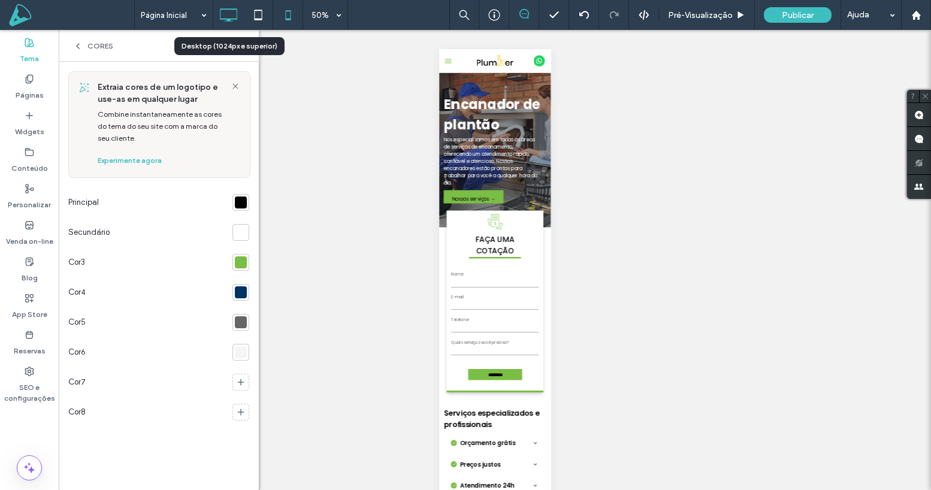
click at [234, 19] on use at bounding box center [228, 14] width 17 height 13
